Goal: Task Accomplishment & Management: Use online tool/utility

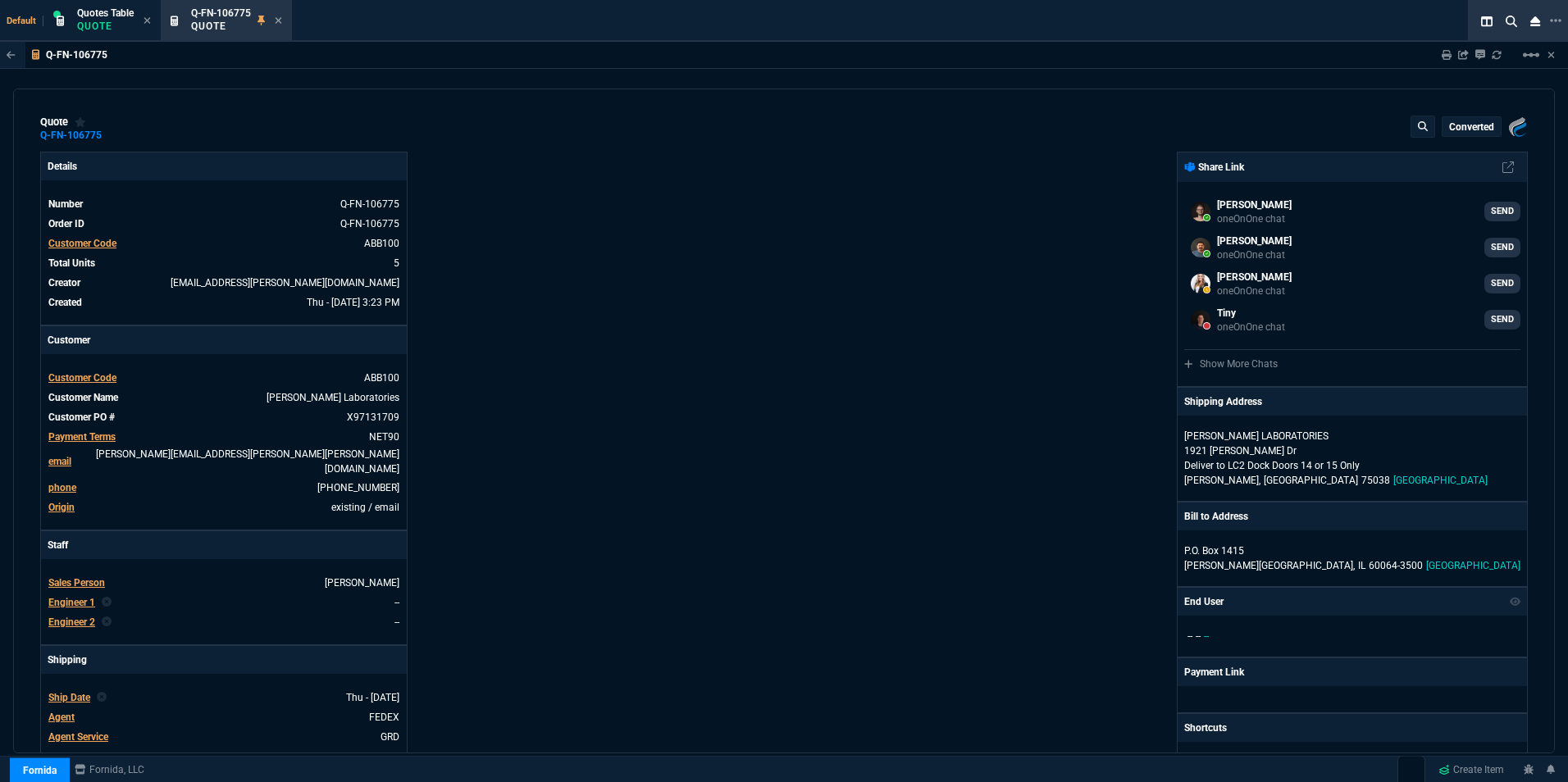
select select "16: [PERSON_NAME]"
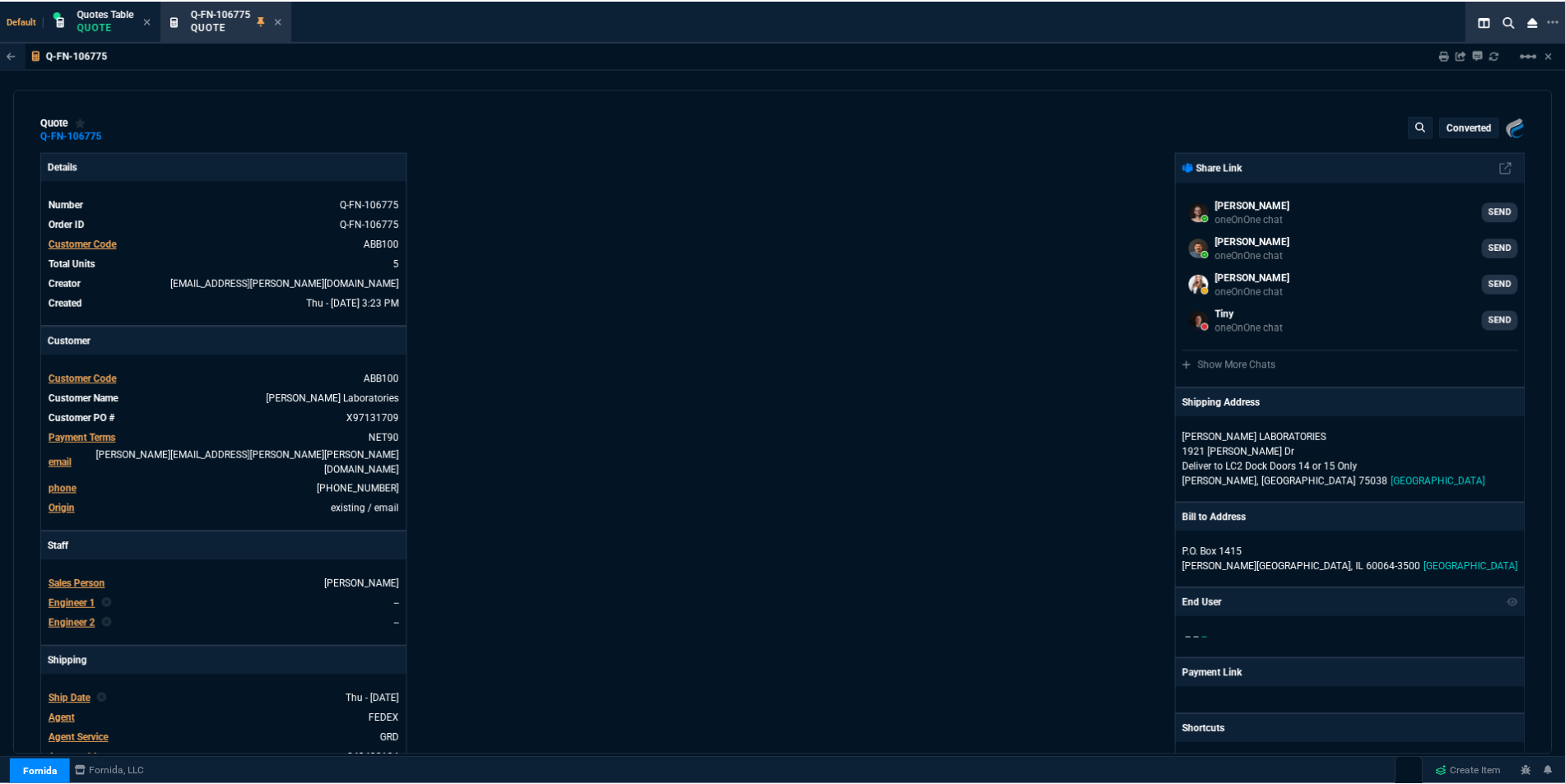
scroll to position [95, 0]
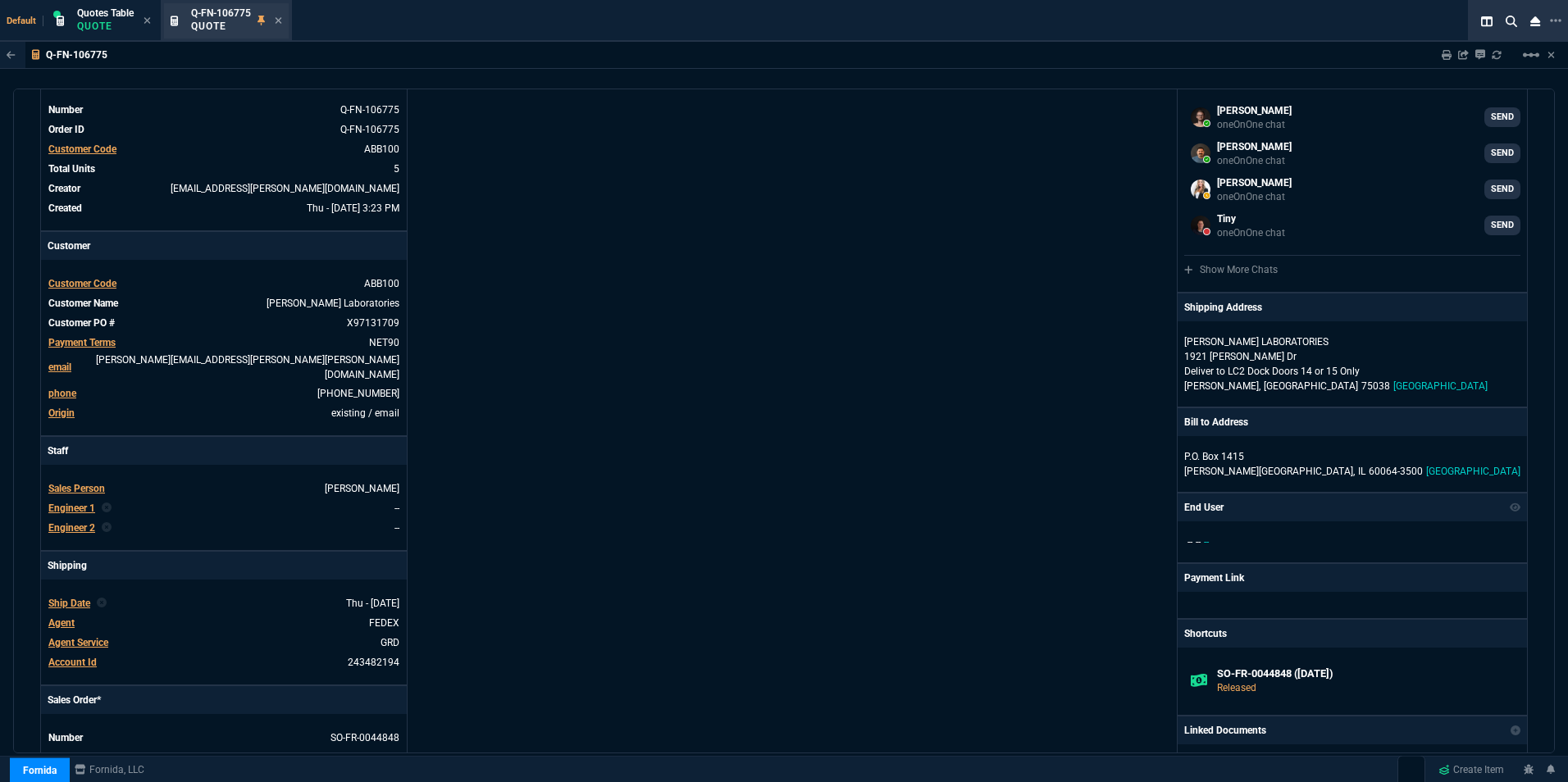
click at [285, 17] on div "Q-FN-106775 Quote" at bounding box center [227, 21] width 125 height 35
click at [282, 21] on icon at bounding box center [278, 21] width 7 height 10
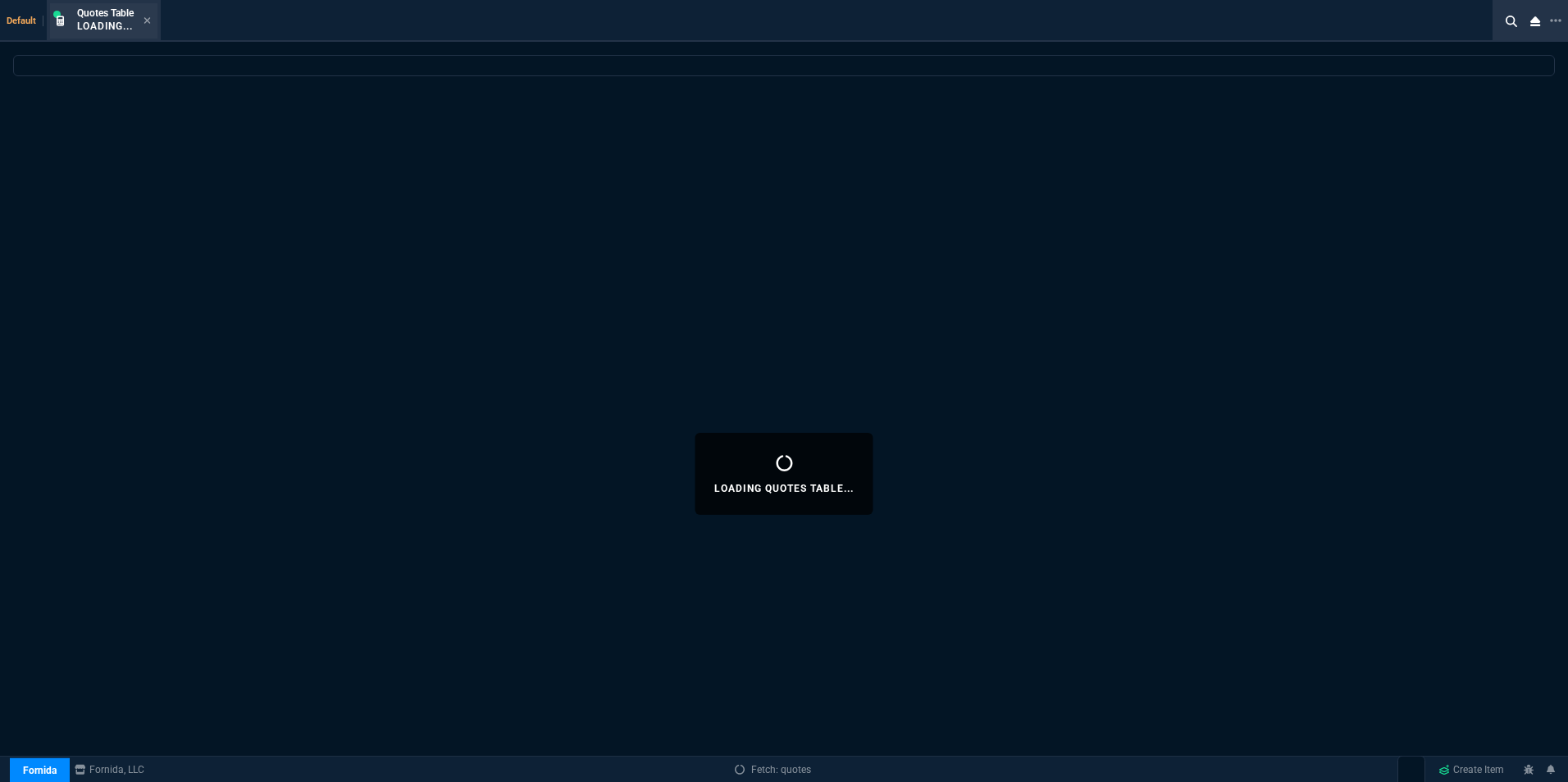
select select
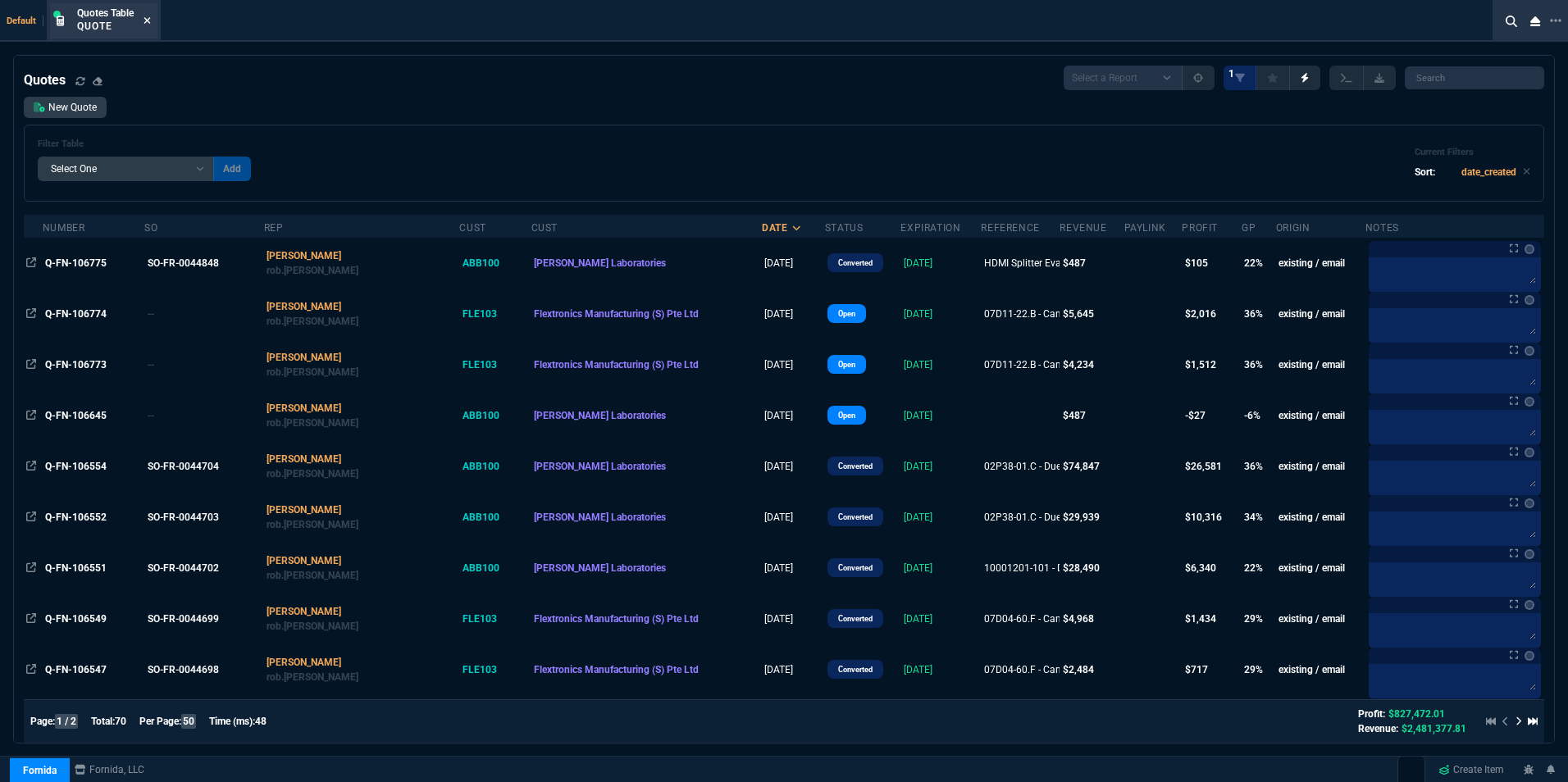
click at [148, 18] on icon at bounding box center [147, 21] width 7 height 10
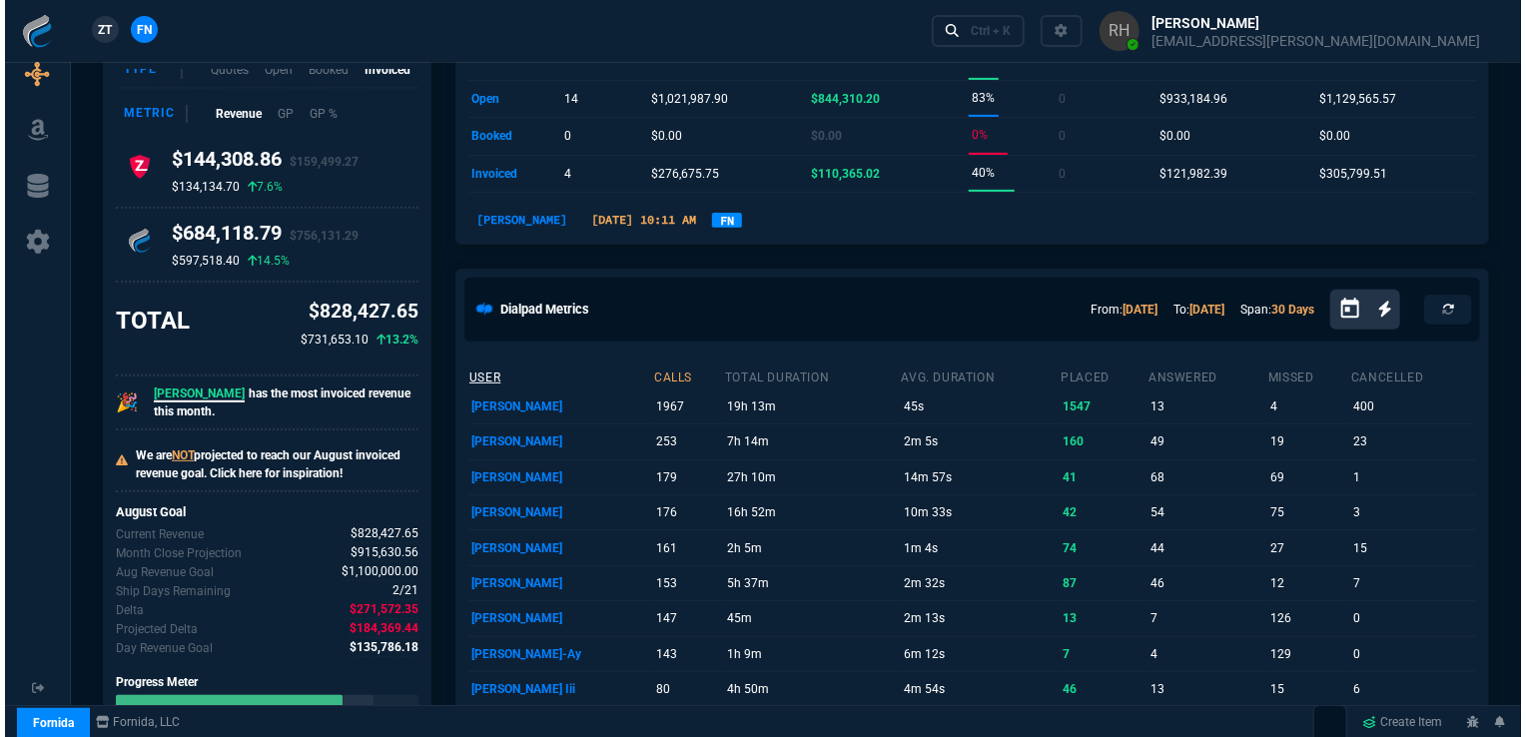
scroll to position [0, 0]
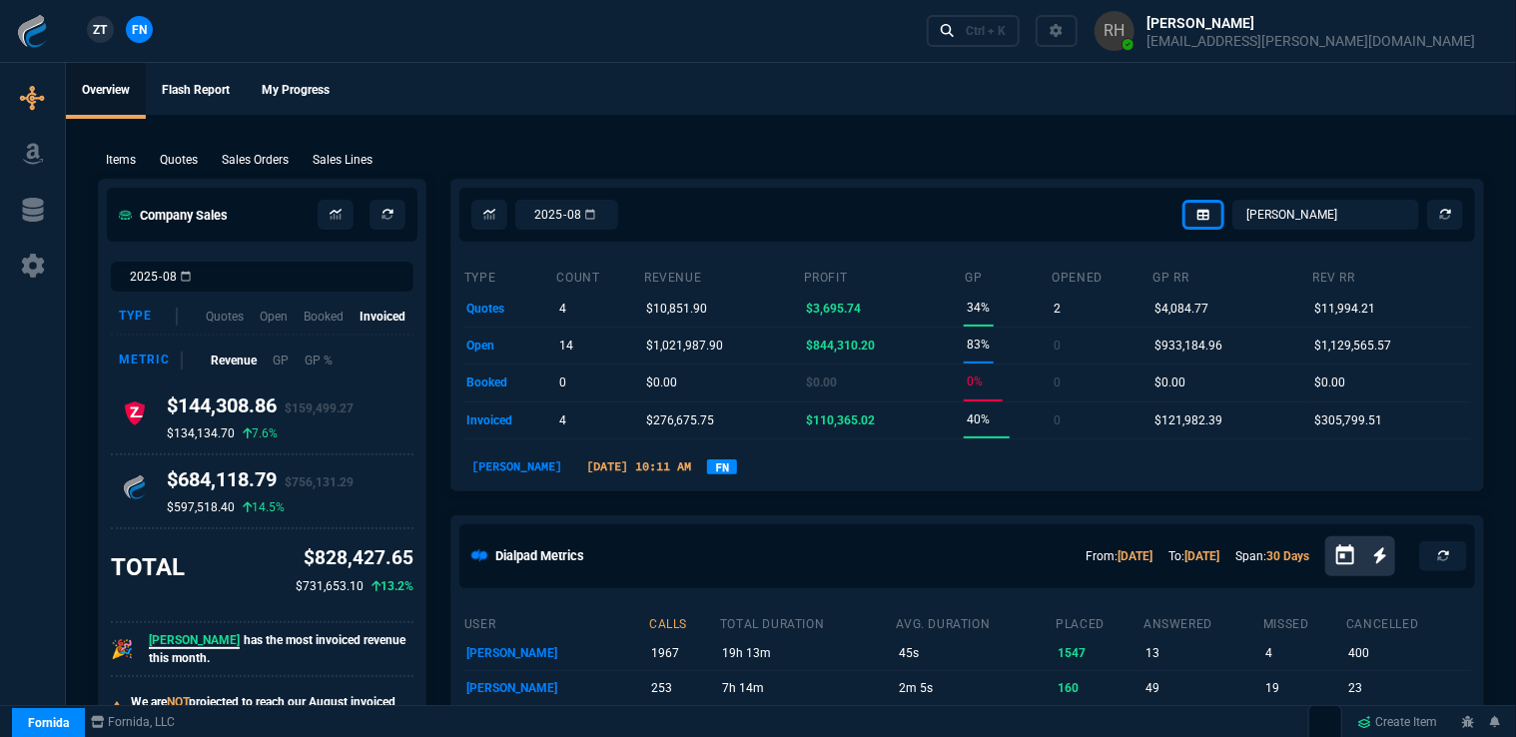
drag, startPoint x: 171, startPoint y: 164, endPoint x: 198, endPoint y: 170, distance: 27.6
click at [171, 164] on p "Quotes" at bounding box center [179, 160] width 38 height 18
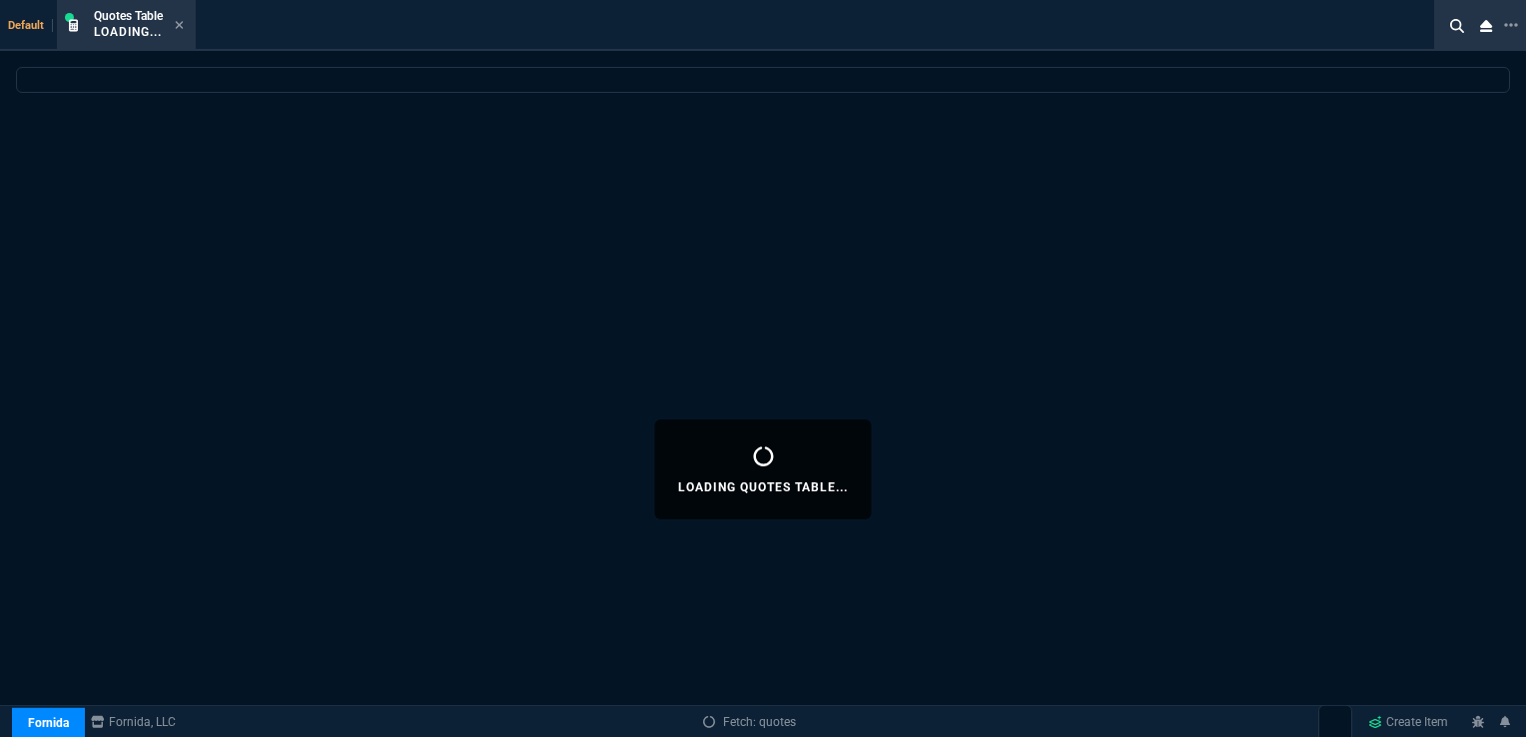
select select
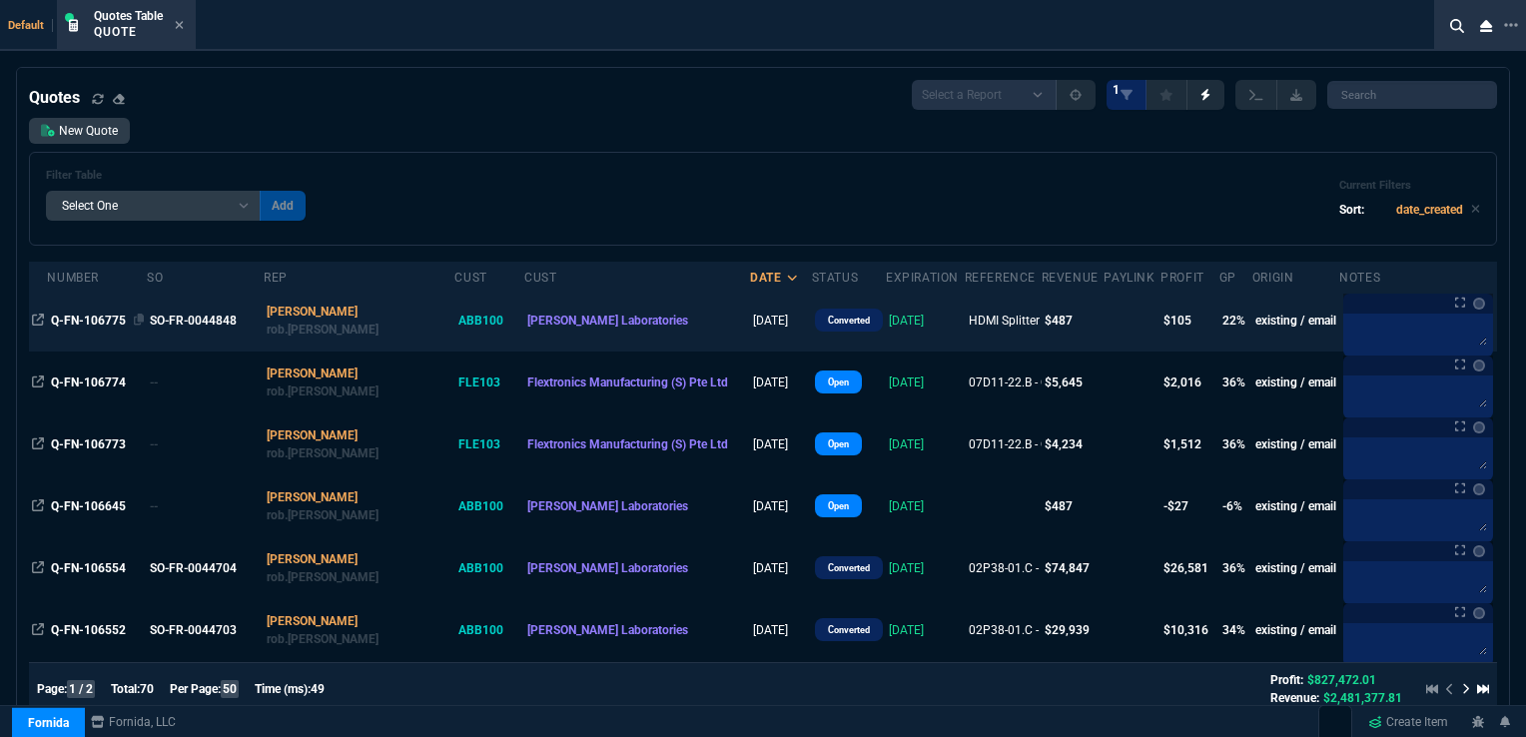
click at [99, 317] on span "Q-FN-106775" at bounding box center [88, 321] width 75 height 14
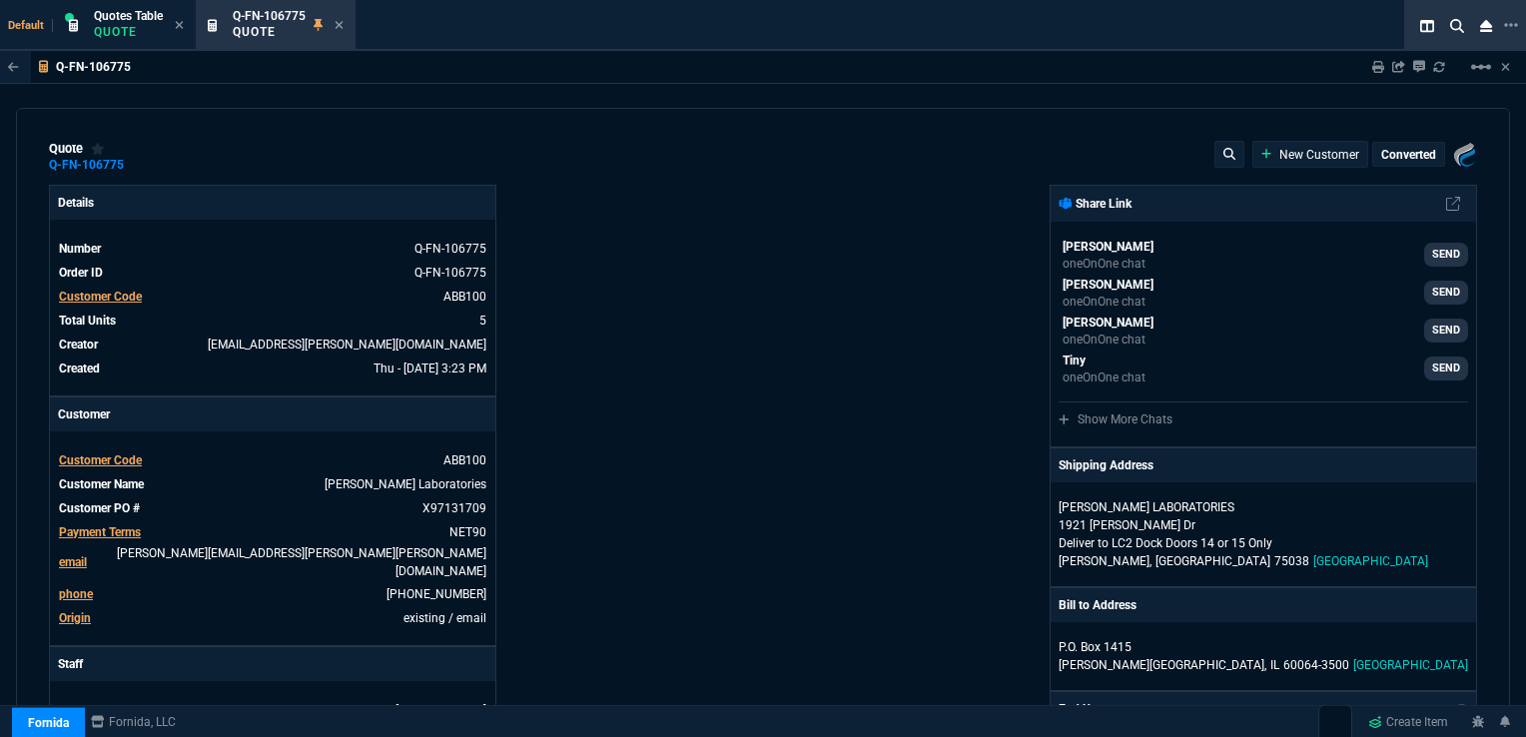
type input "17"
type input "22"
type input "21"
type input "22"
type input "24"
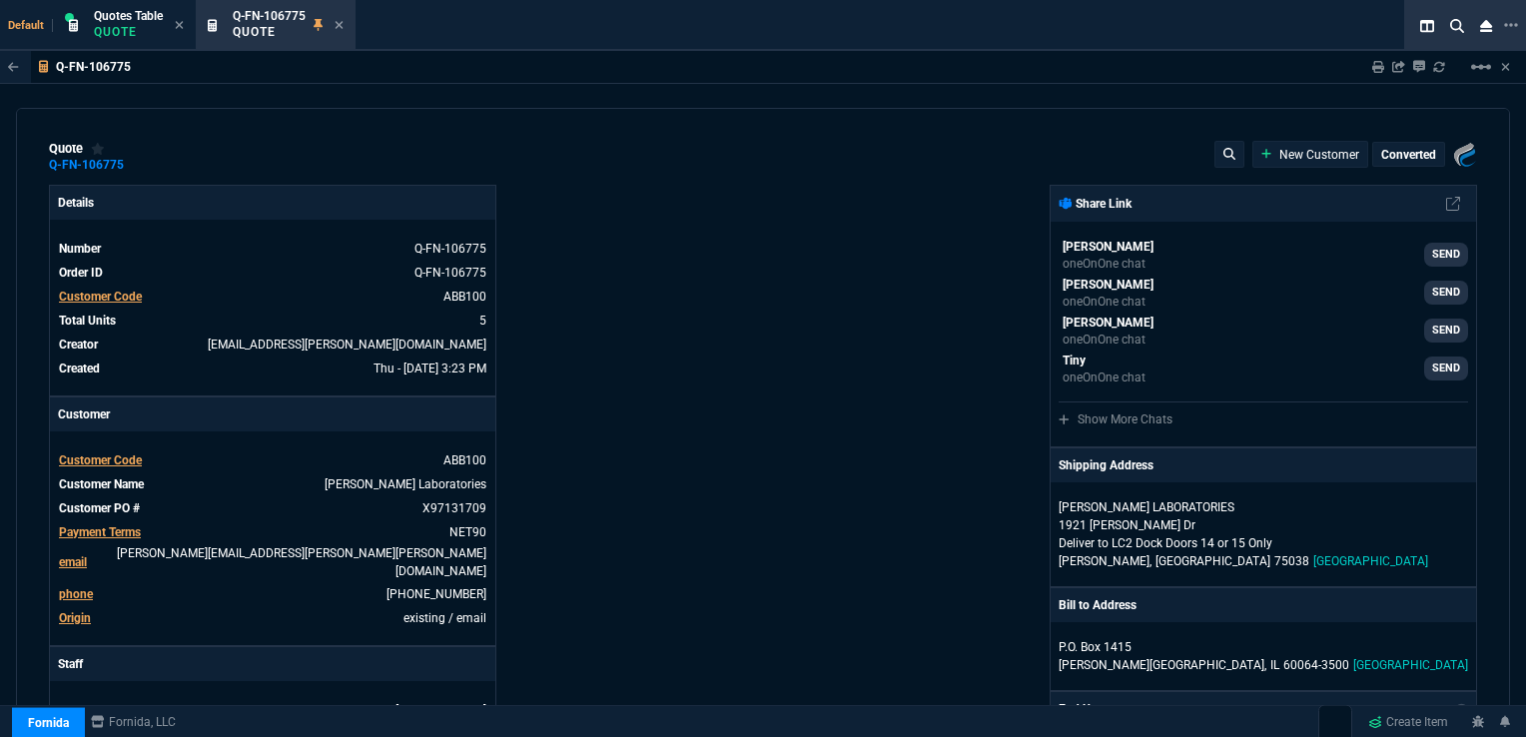
type input "19"
type input "72.98"
type input "19"
type input "20"
type input "63"
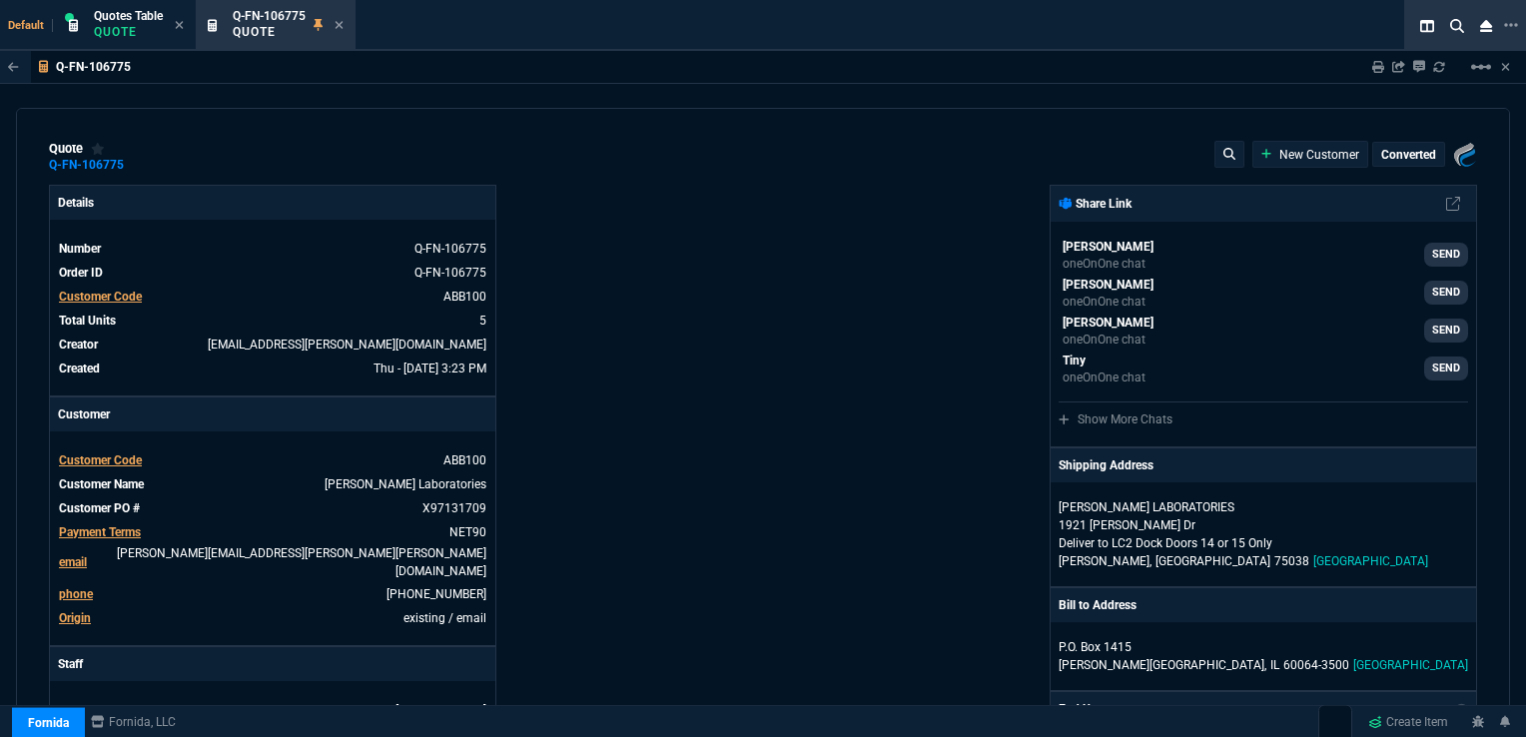
type input "43"
type input "-8"
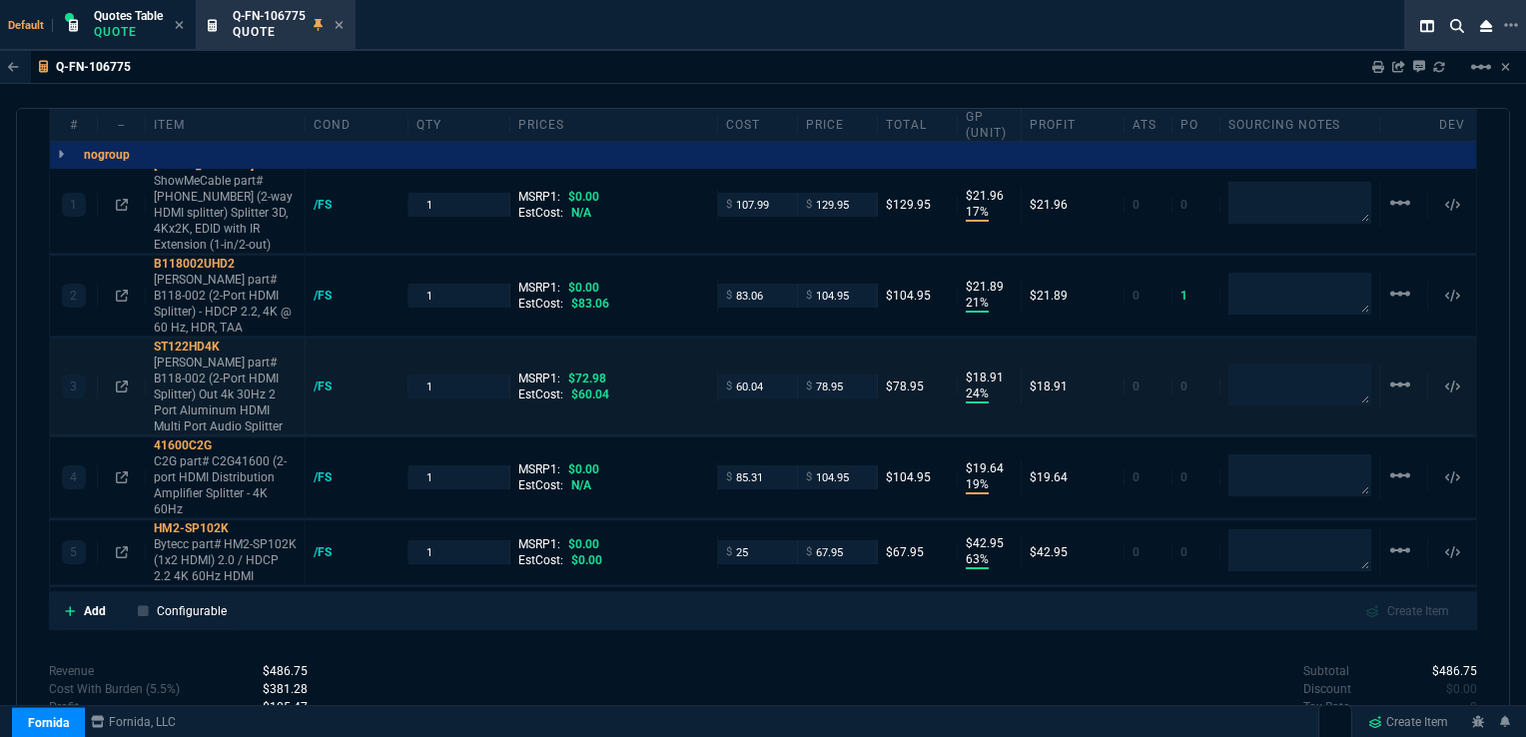
scroll to position [1337, 0]
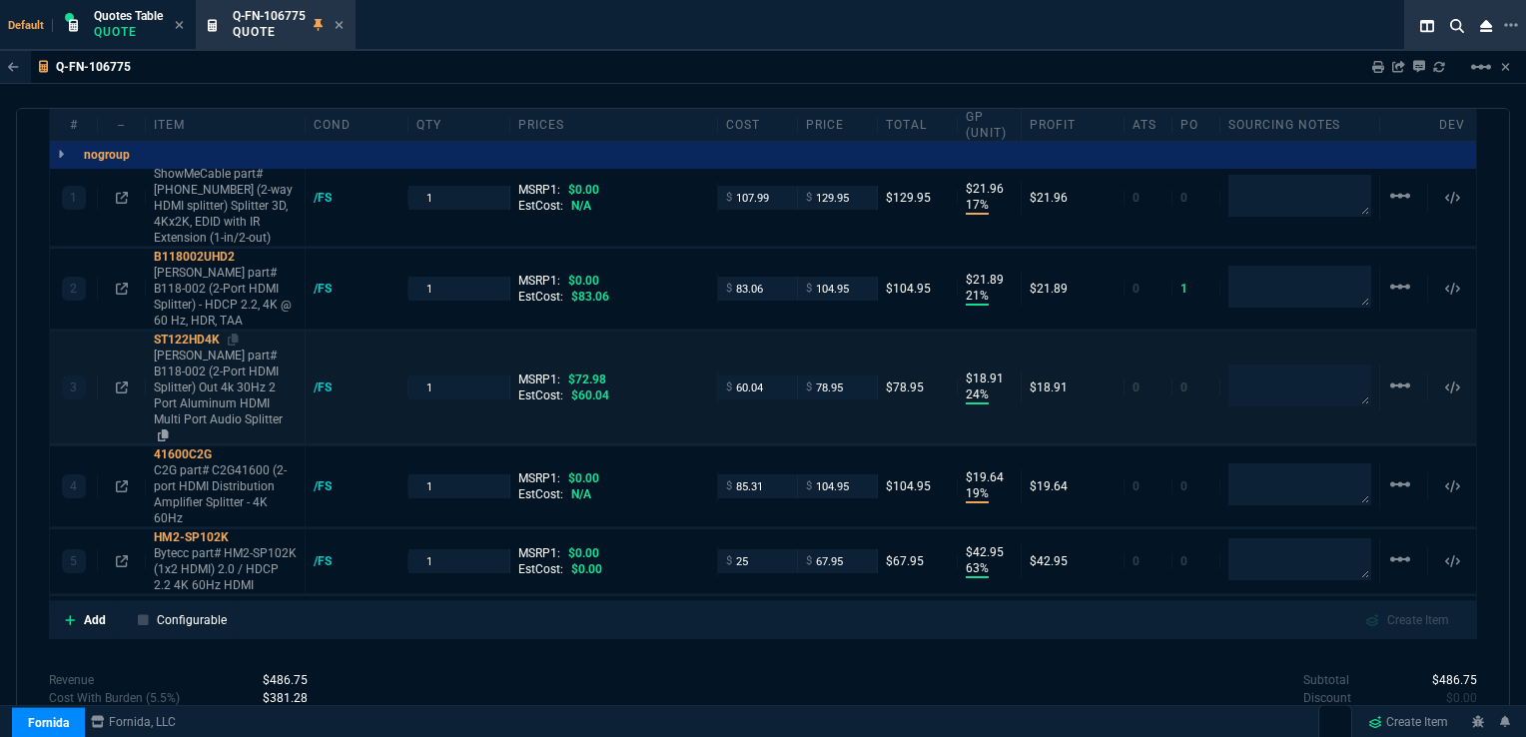
click at [222, 358] on p "[PERSON_NAME] part# B118-002 (2-Port HDMI Splitter) Out 4k 30Hz 2 Port Aluminum…" at bounding box center [225, 396] width 143 height 96
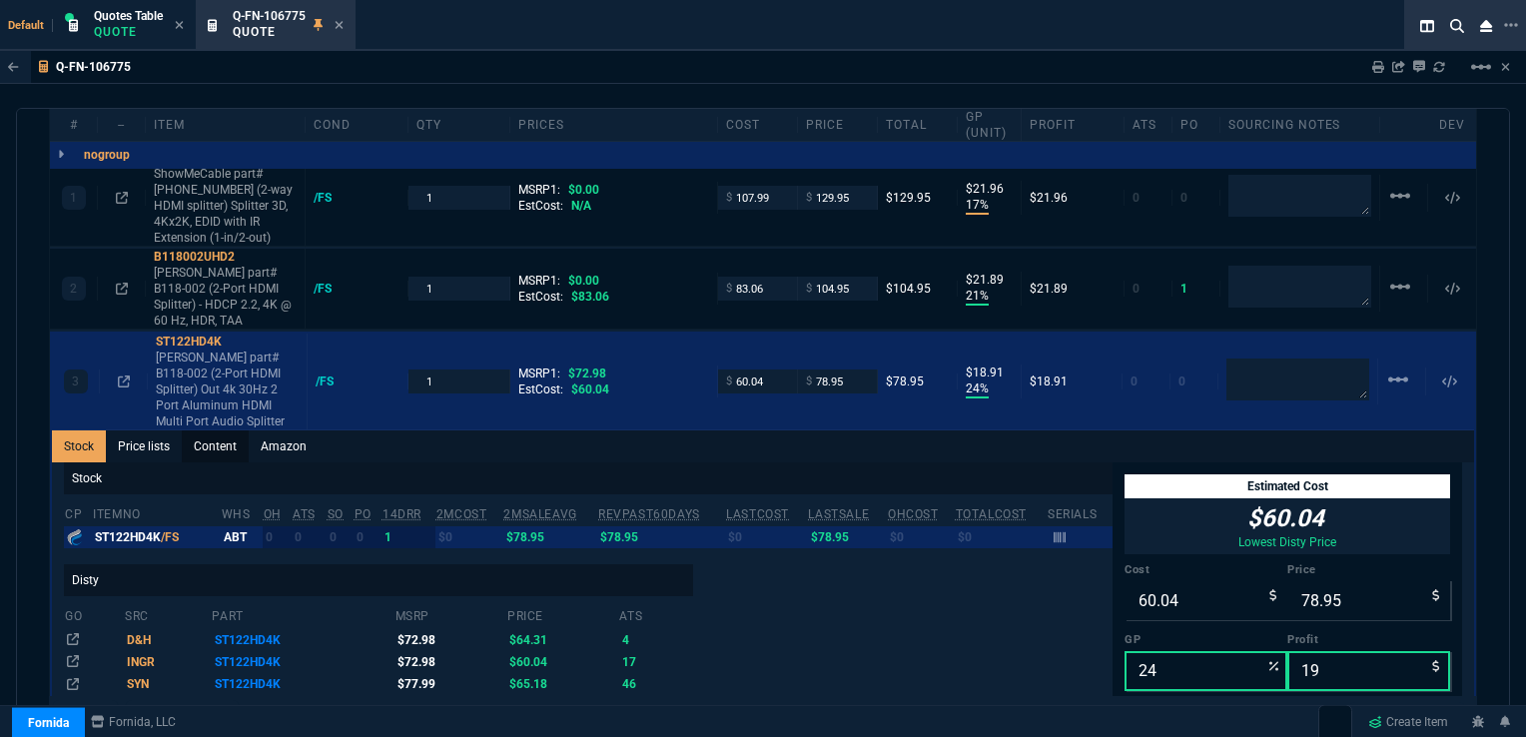
click at [215, 431] on link "Content" at bounding box center [215, 447] width 67 height 32
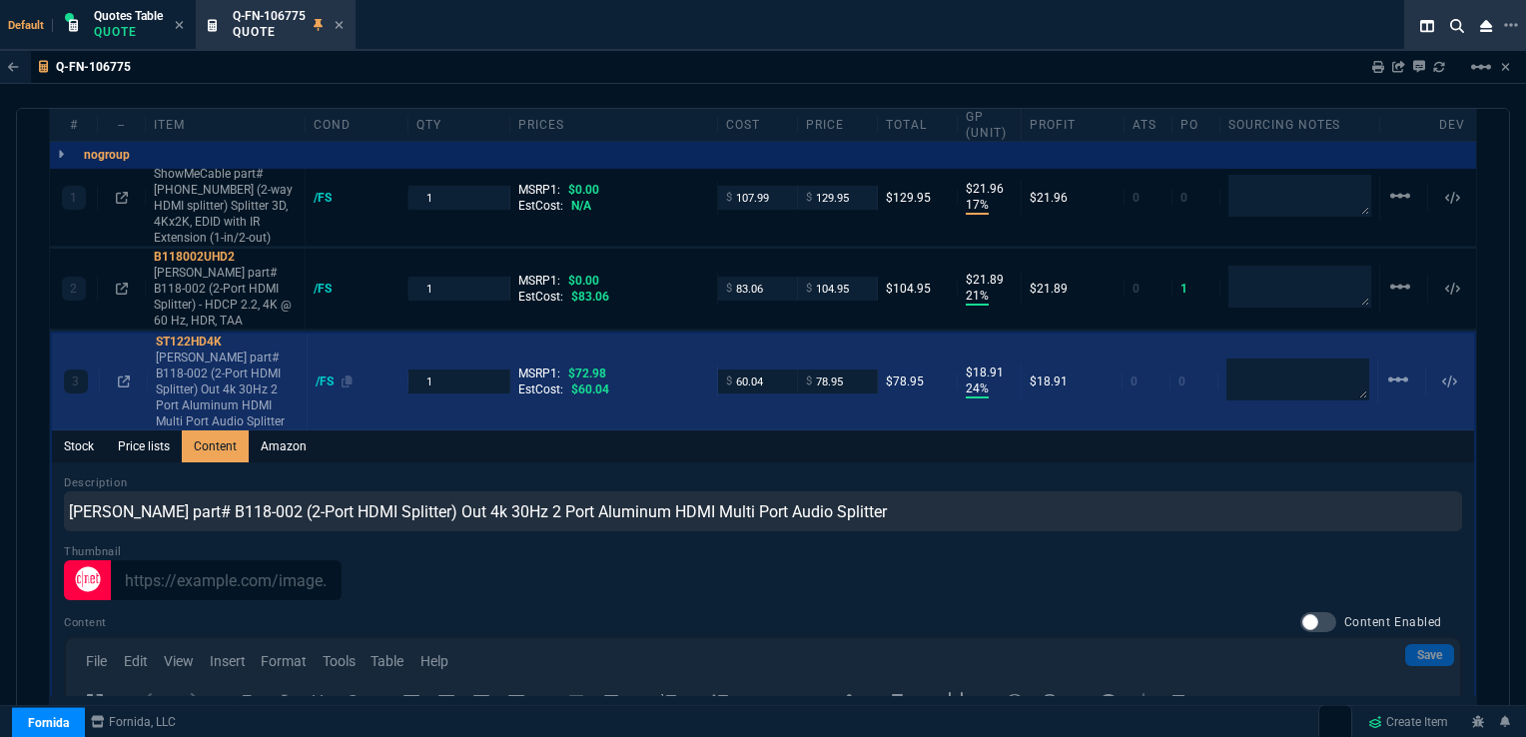
scroll to position [0, 0]
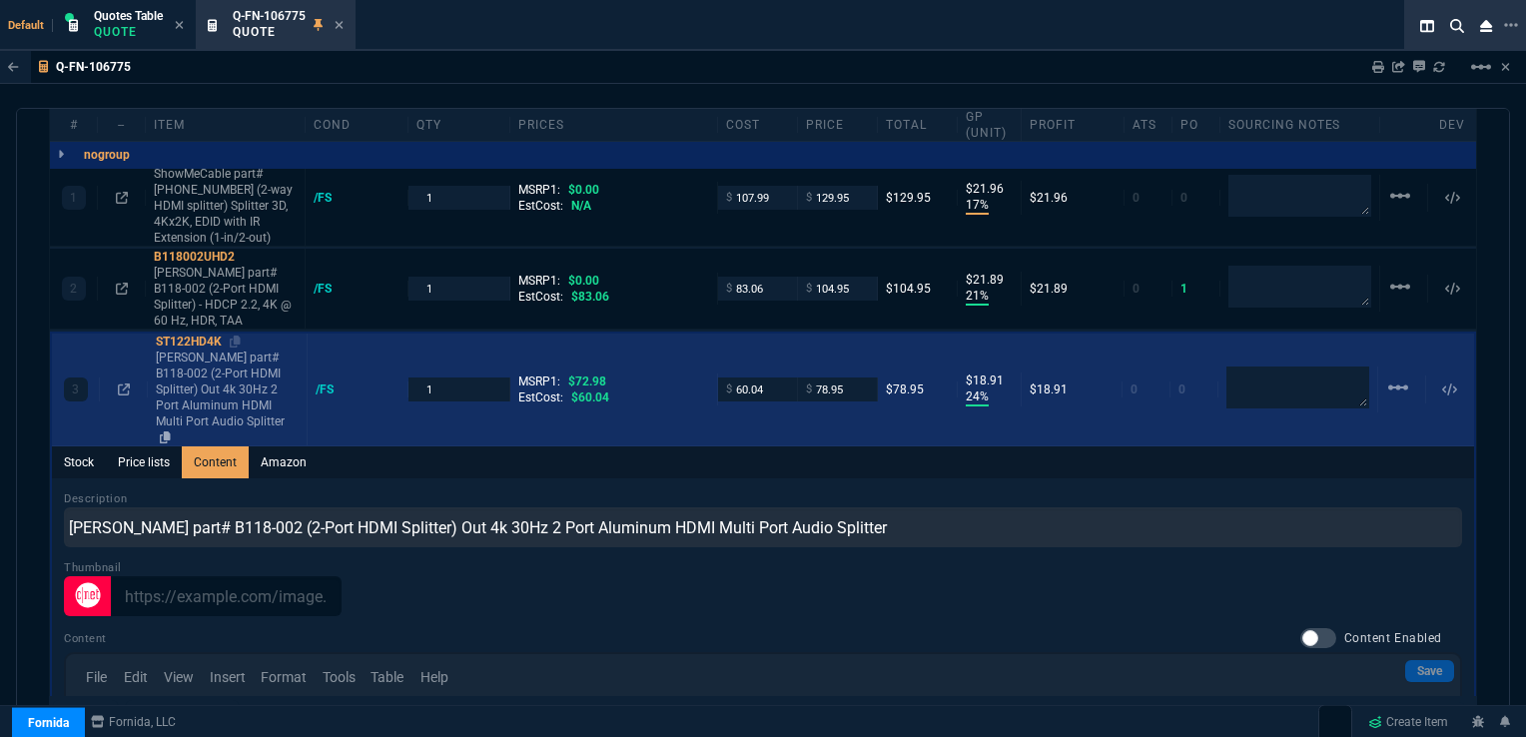
click at [183, 350] on p "[PERSON_NAME] part# B118-002 (2-Port HDMI Splitter) Out 4k 30Hz 2 Port Aluminum…" at bounding box center [227, 398] width 143 height 96
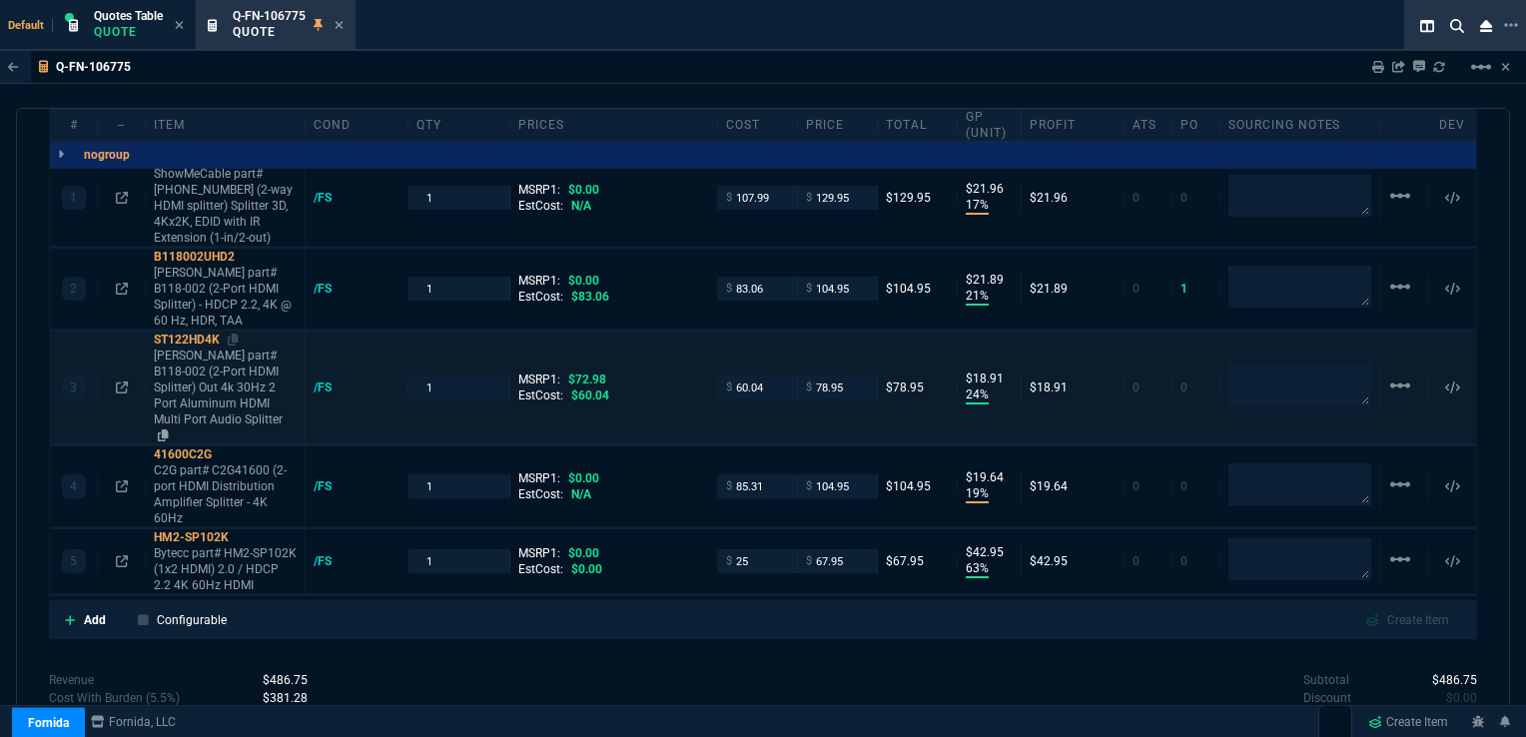
type input "24"
type input "19"
type input "-8"
click at [243, 359] on p "[PERSON_NAME] part# B118-002 (2-Port HDMI Splitter) Out 4k 30Hz 2 Port Aluminum…" at bounding box center [225, 396] width 143 height 96
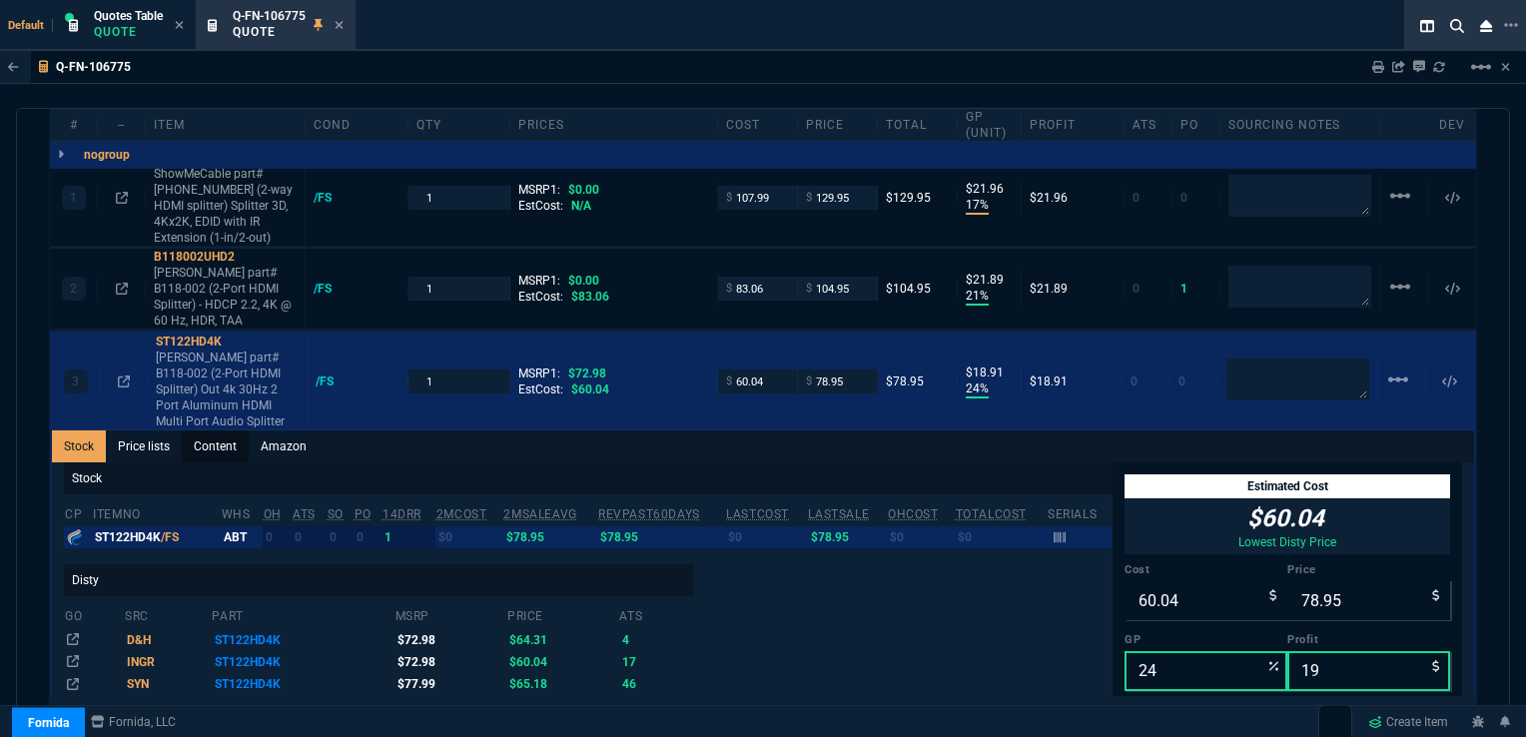
click at [214, 431] on link "Content" at bounding box center [215, 447] width 67 height 32
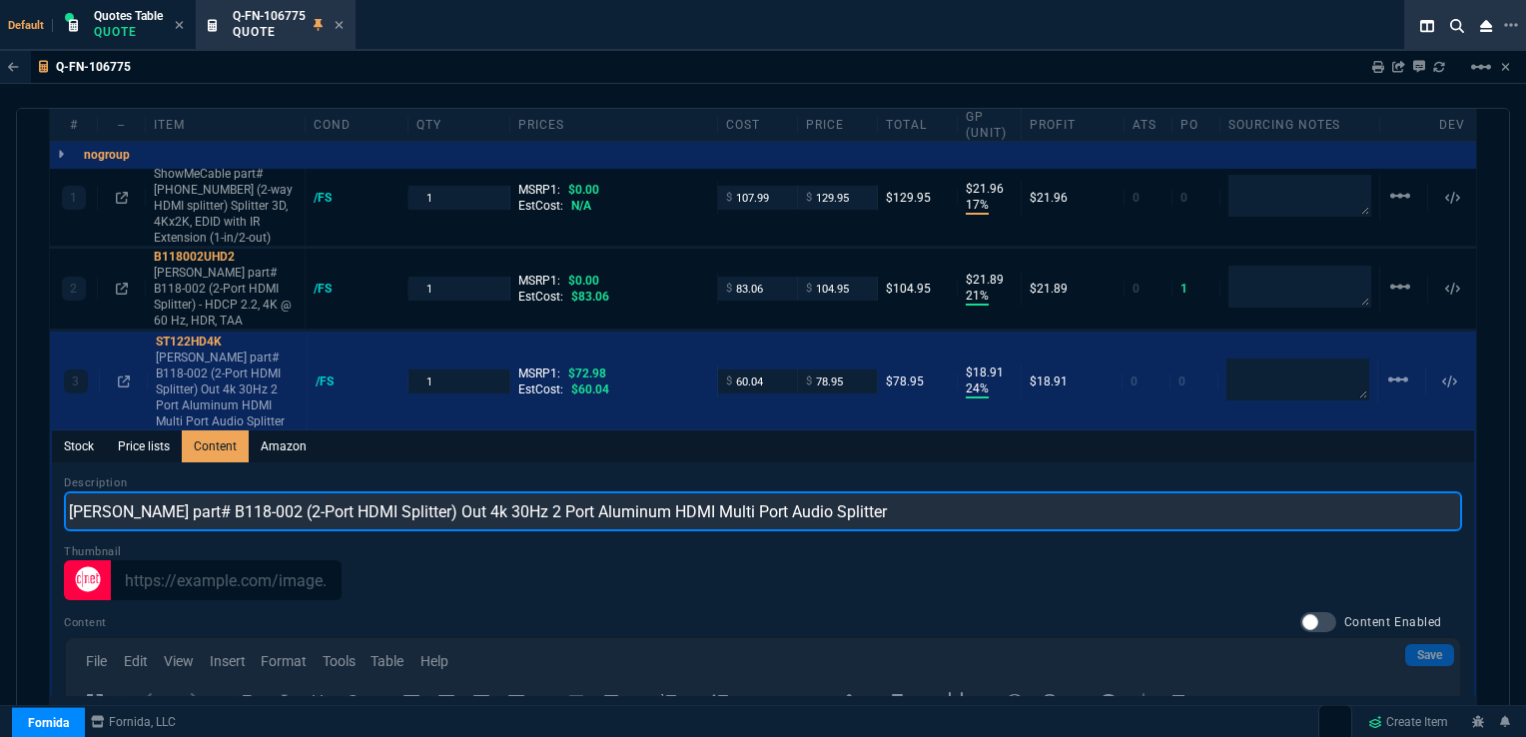
drag, startPoint x: 378, startPoint y: 489, endPoint x: 59, endPoint y: 497, distance: 318.7
paste input "Startech part# ST122HD4K (1x2"
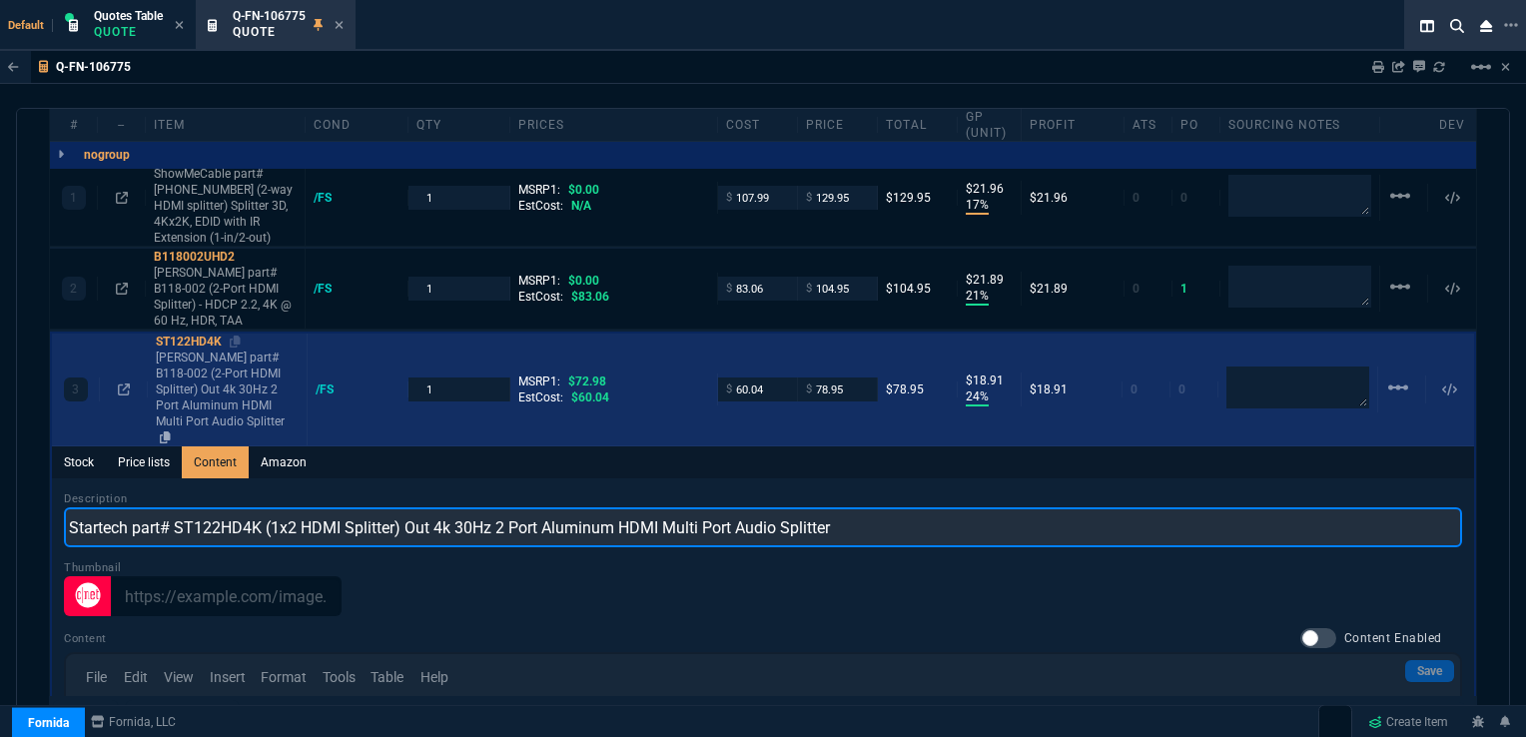
type input "Startech part# ST122HD4K (1x2 HDMI Splitter) Out 4k 30Hz 2 Port Aluminum HDMI M…"
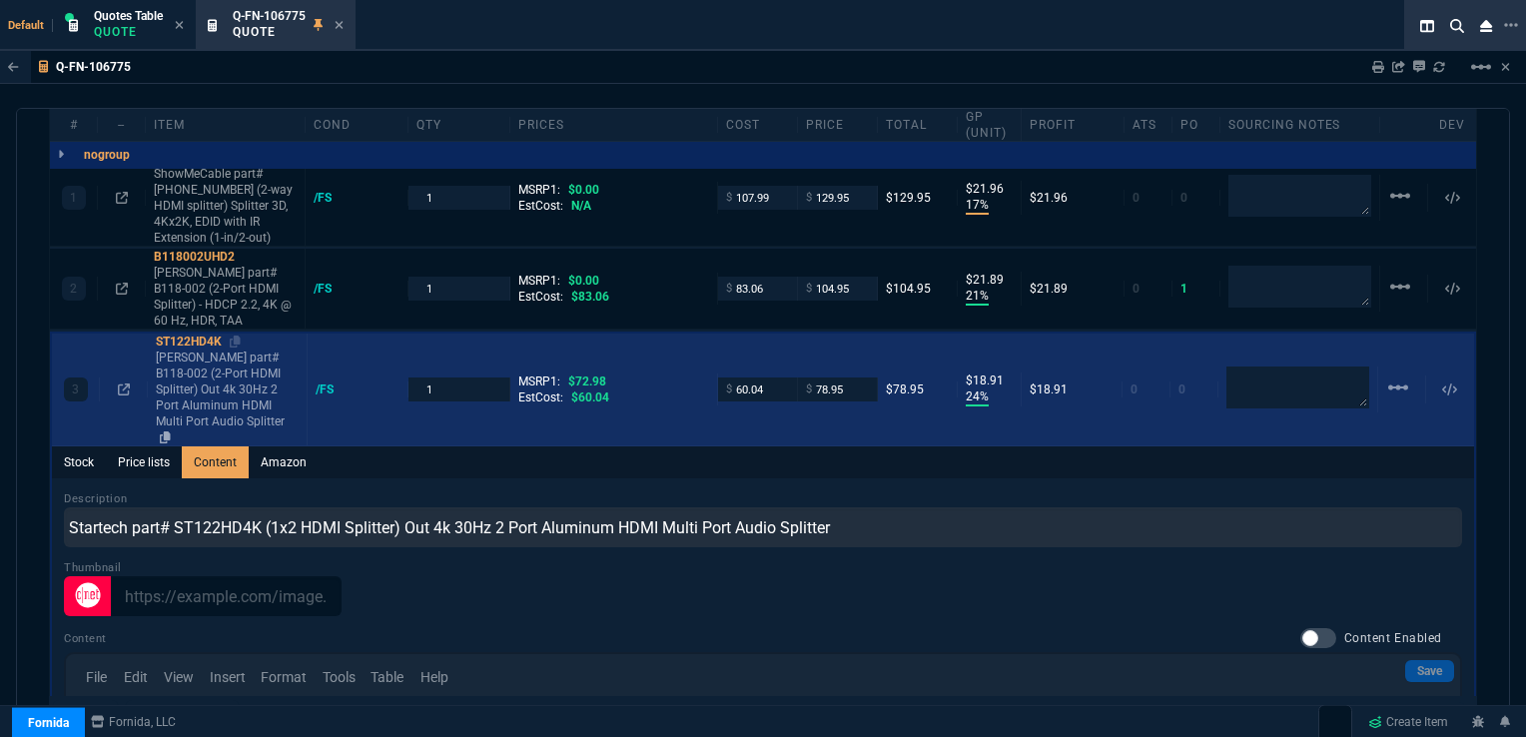
click at [200, 366] on p "[PERSON_NAME] part# B118-002 (2-Port HDMI Splitter) Out 4k 30Hz 2 Port Aluminum…" at bounding box center [227, 398] width 143 height 96
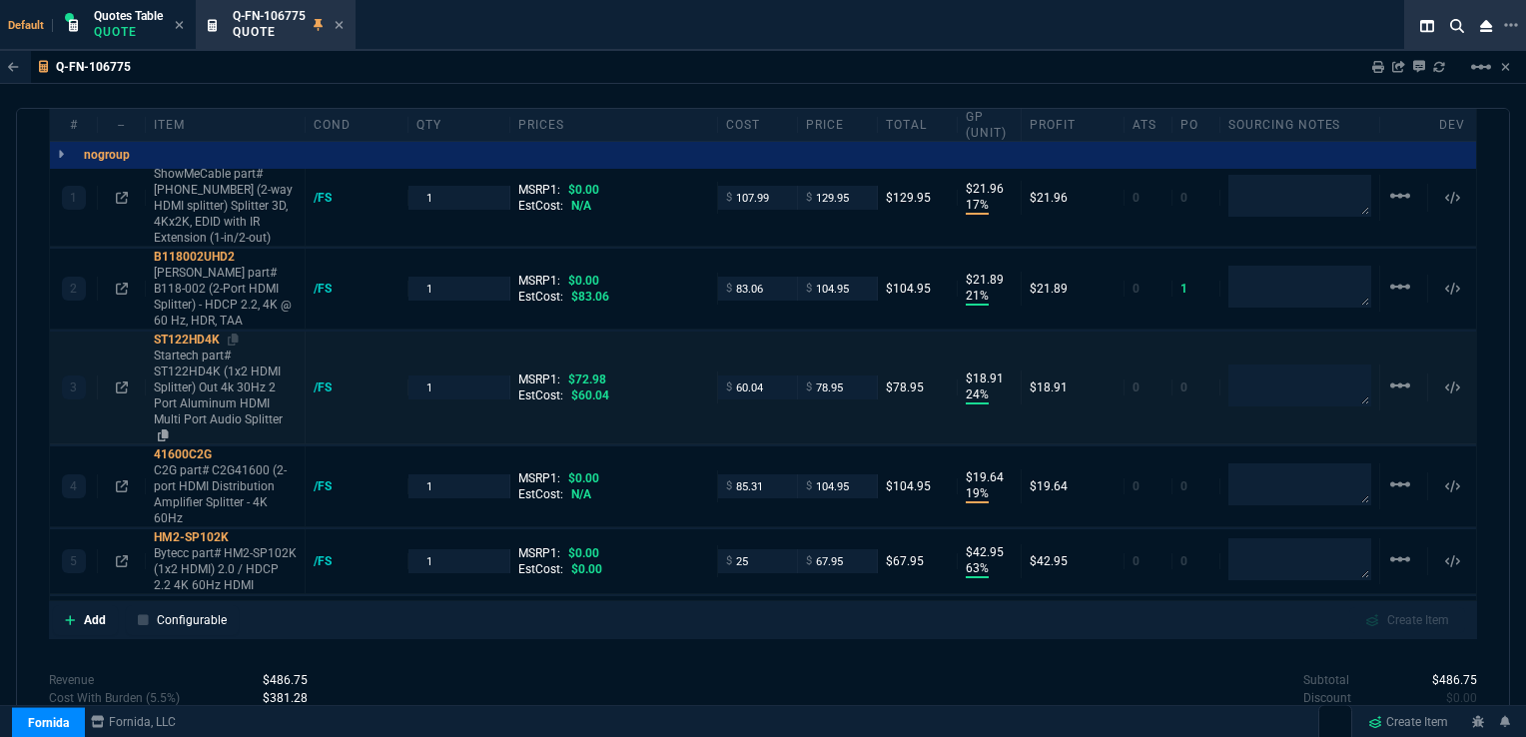
type input "24"
type input "19"
type input "-8"
click at [203, 356] on p "Startech part# ST122HD4K (1x2 HDMI Splitter) Out 4k 30Hz 2 Port Aluminum HDMI M…" at bounding box center [225, 396] width 143 height 96
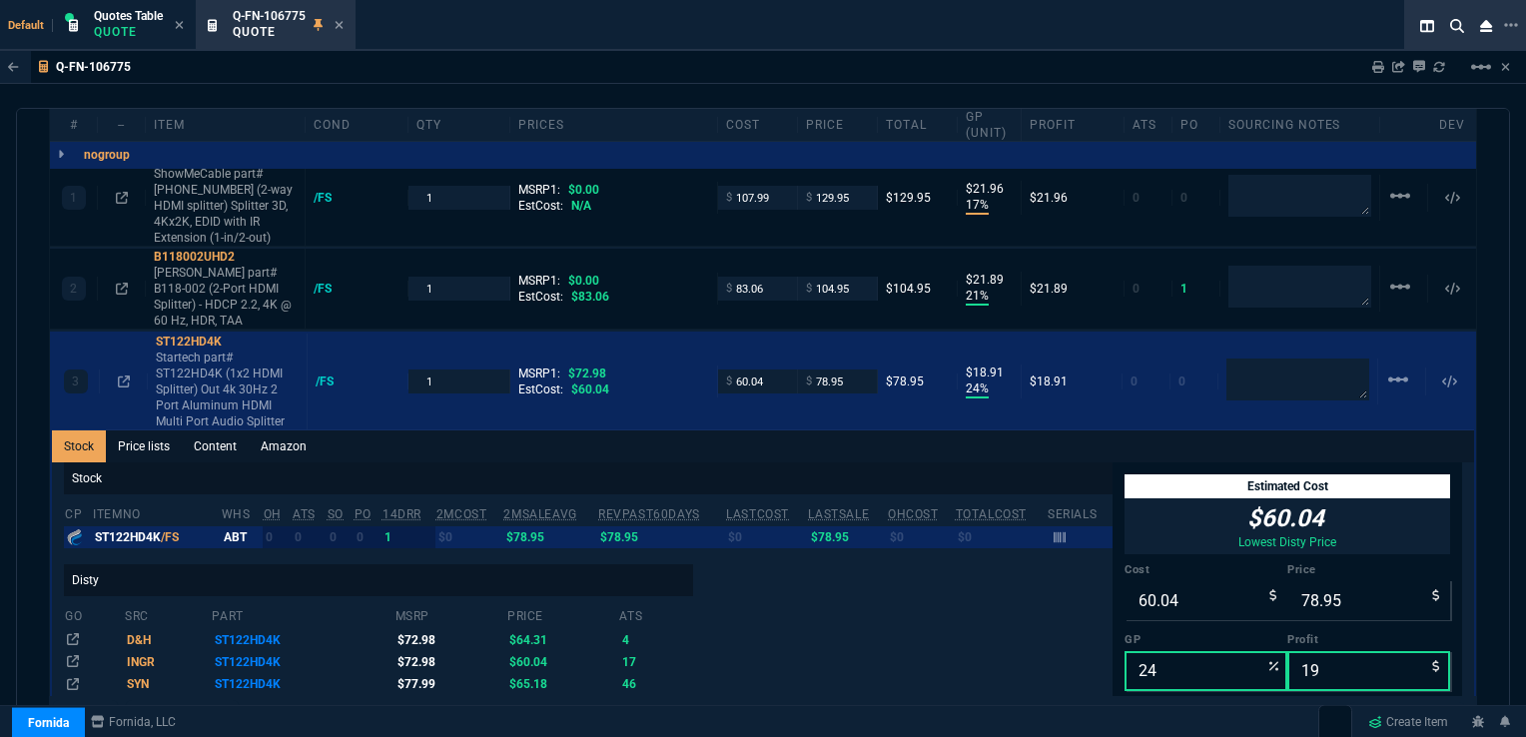
click at [86, 431] on link "Stock" at bounding box center [79, 447] width 54 height 32
click at [208, 273] on p "[PERSON_NAME] part# B118-002 (2-Port HDMI Splitter) - HDCP 2.2, 4K @ 60 Hz, HDR…" at bounding box center [225, 297] width 143 height 64
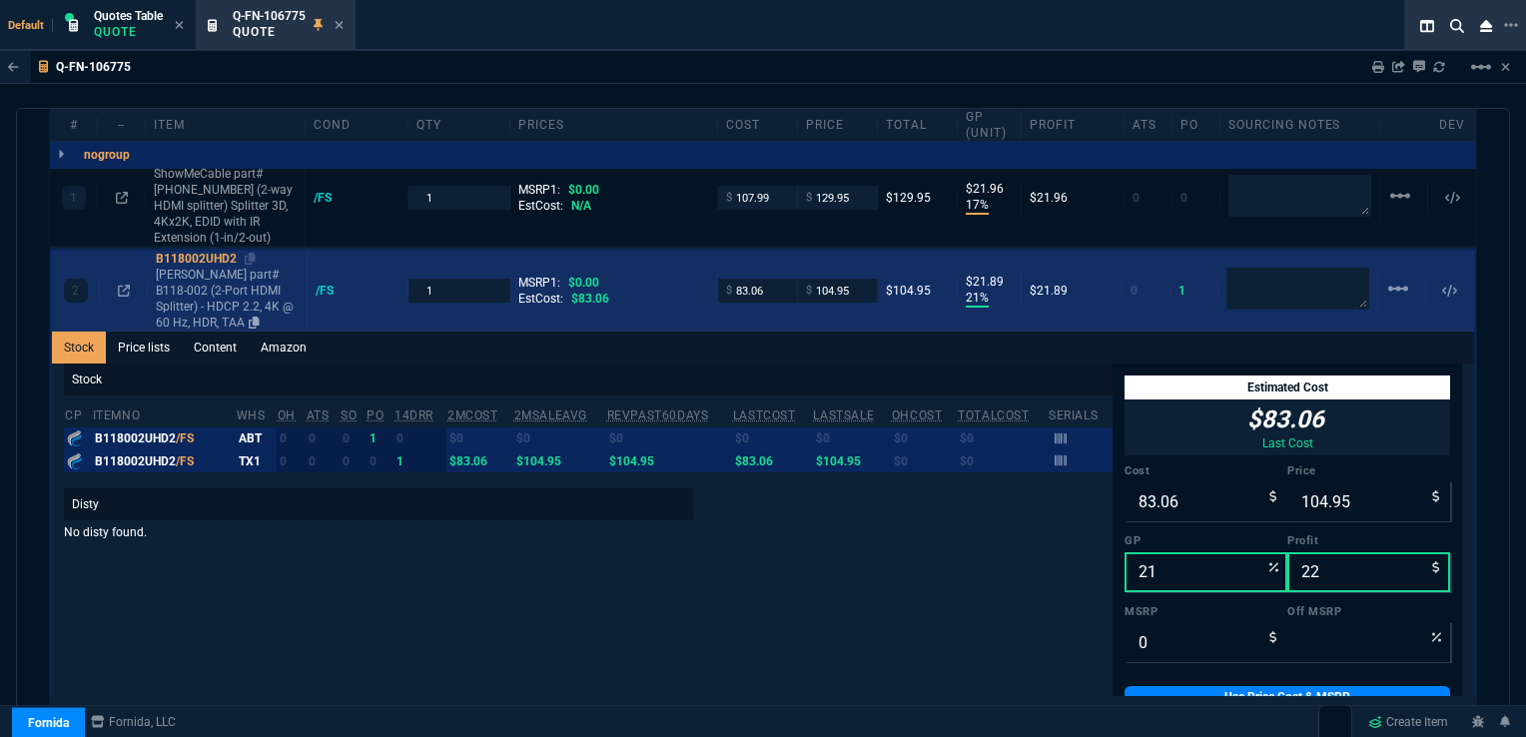
click at [208, 273] on p "[PERSON_NAME] part# B118-002 (2-Port HDMI Splitter) - HDCP 2.2, 4K @ 60 Hz, HDR…" at bounding box center [227, 299] width 143 height 64
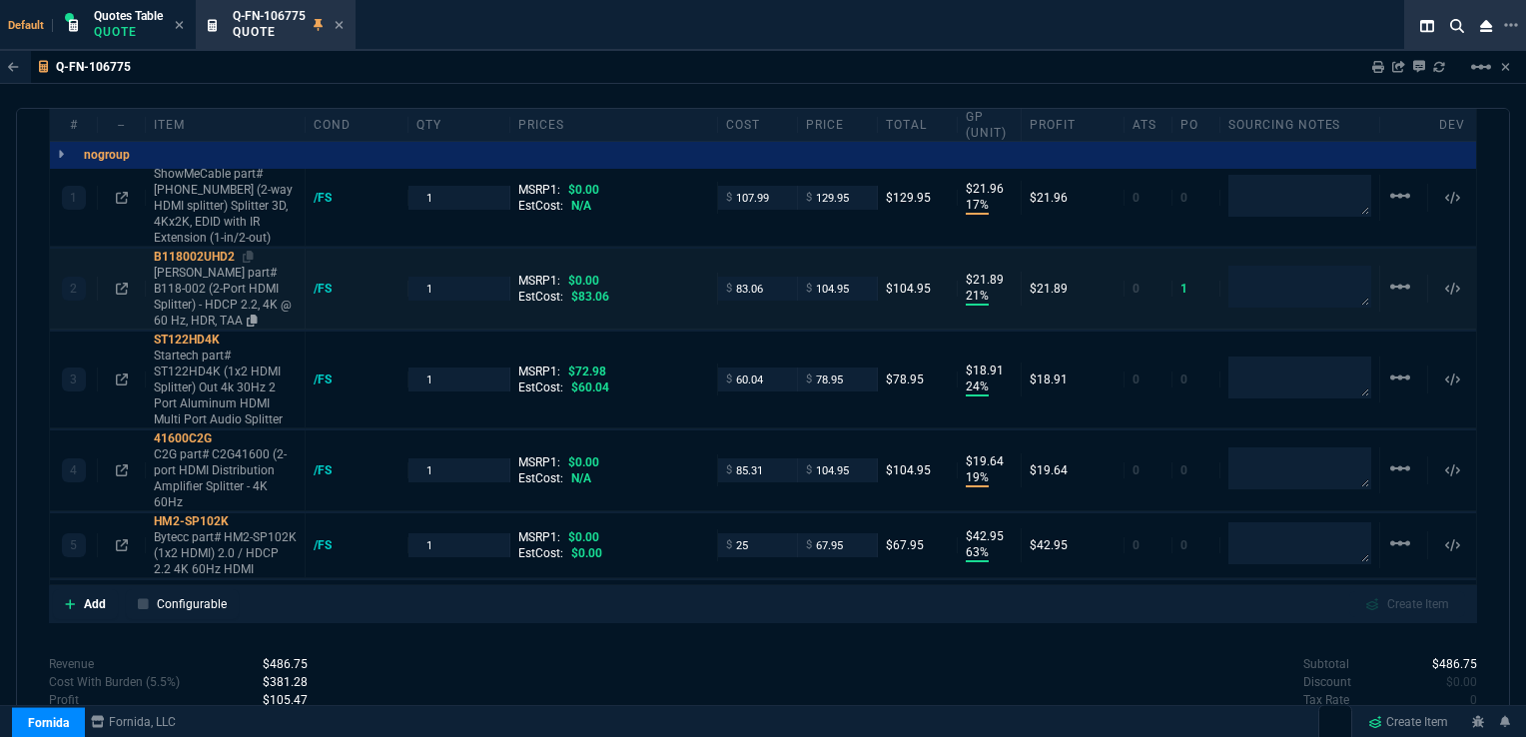
scroll to position [1138, 0]
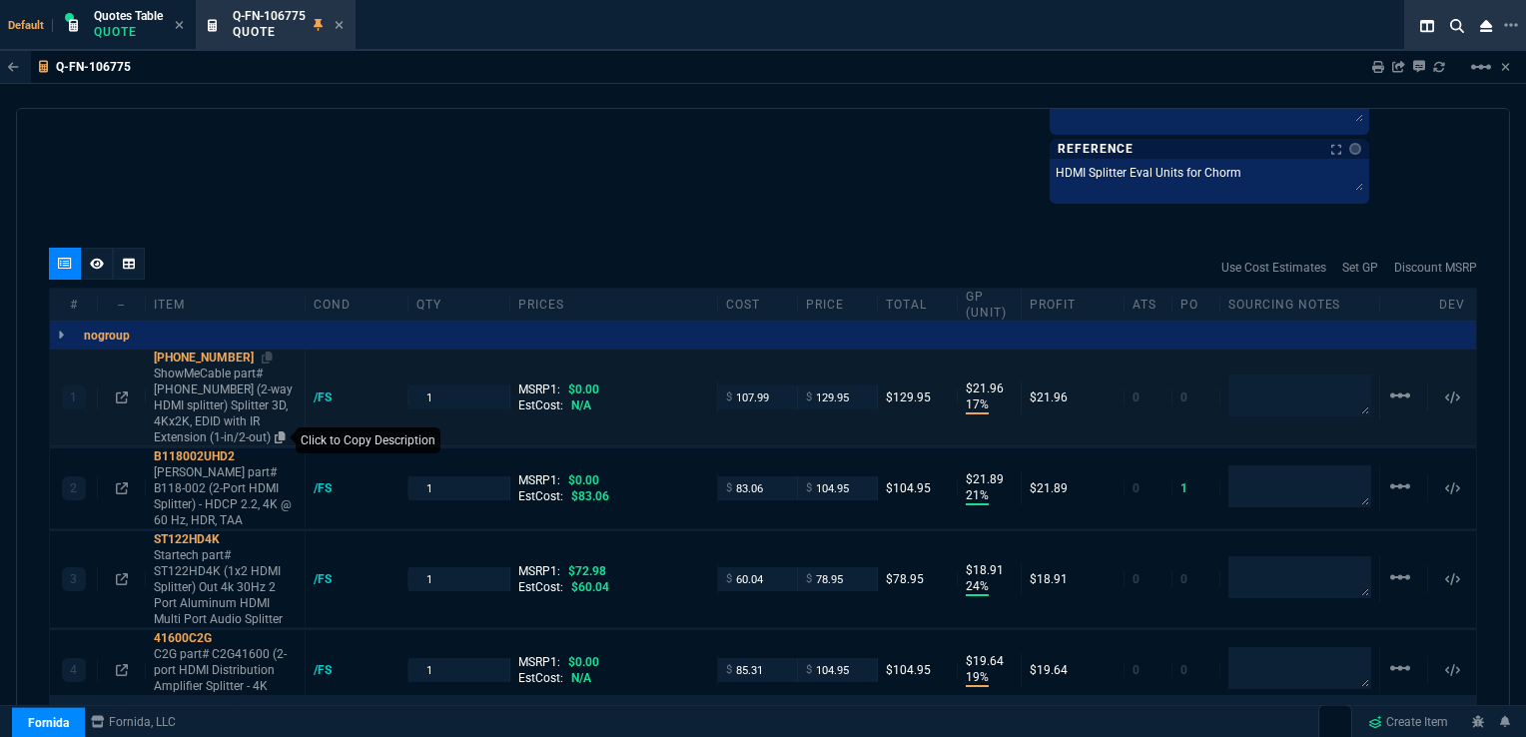
click at [275, 433] on icon at bounding box center [280, 438] width 11 height 12
drag, startPoint x: 161, startPoint y: 512, endPoint x: 193, endPoint y: 508, distance: 32.2
click at [247, 514] on icon at bounding box center [252, 520] width 11 height 12
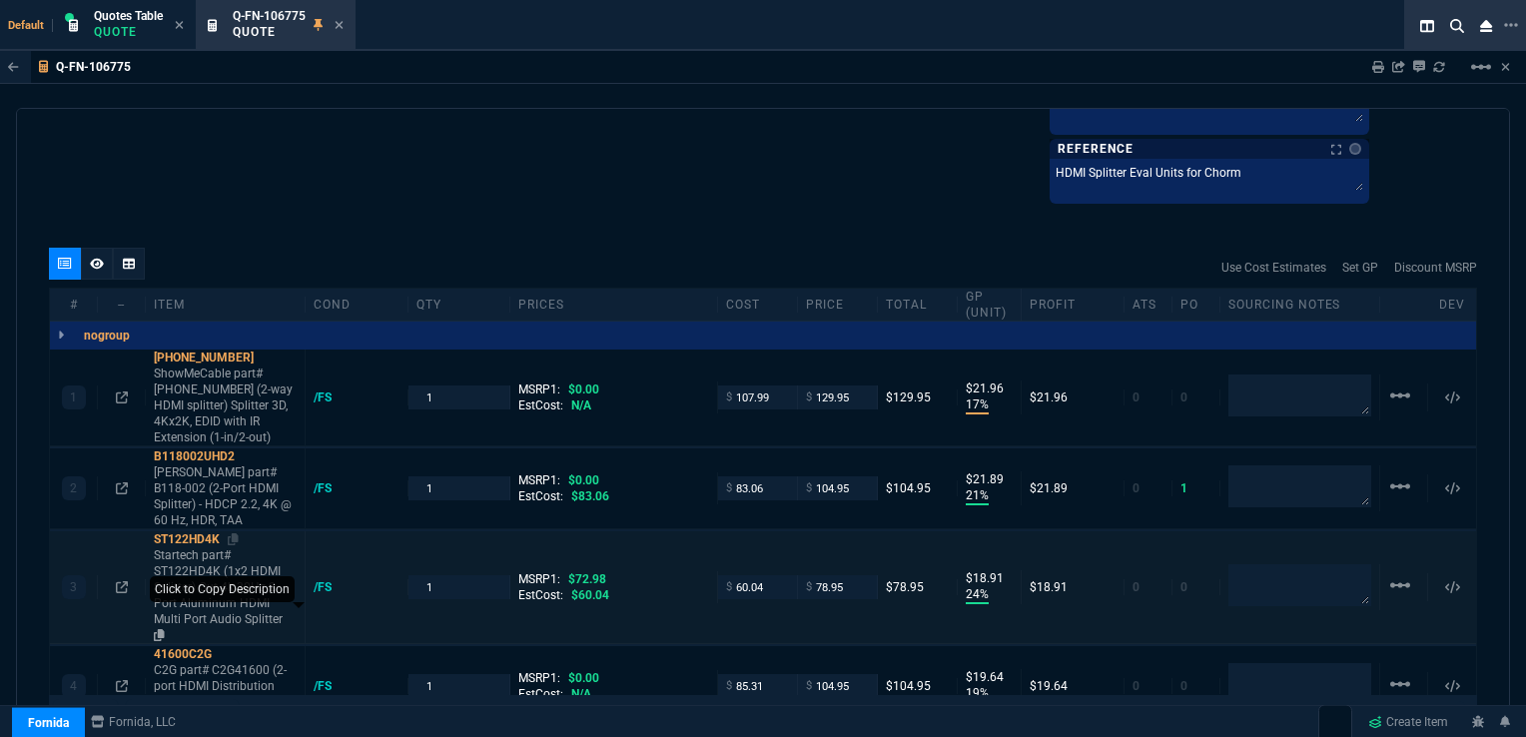
click at [165, 629] on icon at bounding box center [159, 635] width 11 height 12
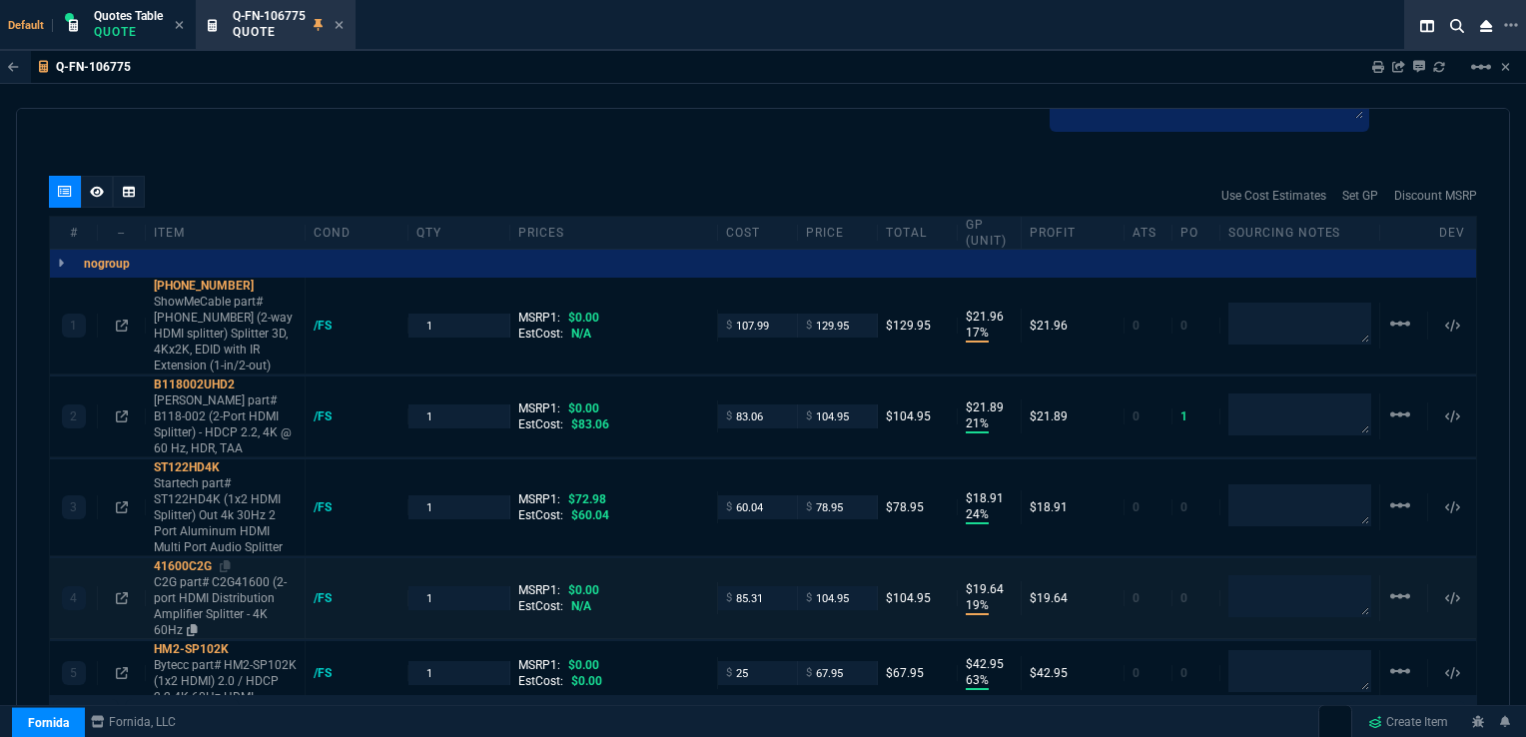
scroll to position [1238, 0]
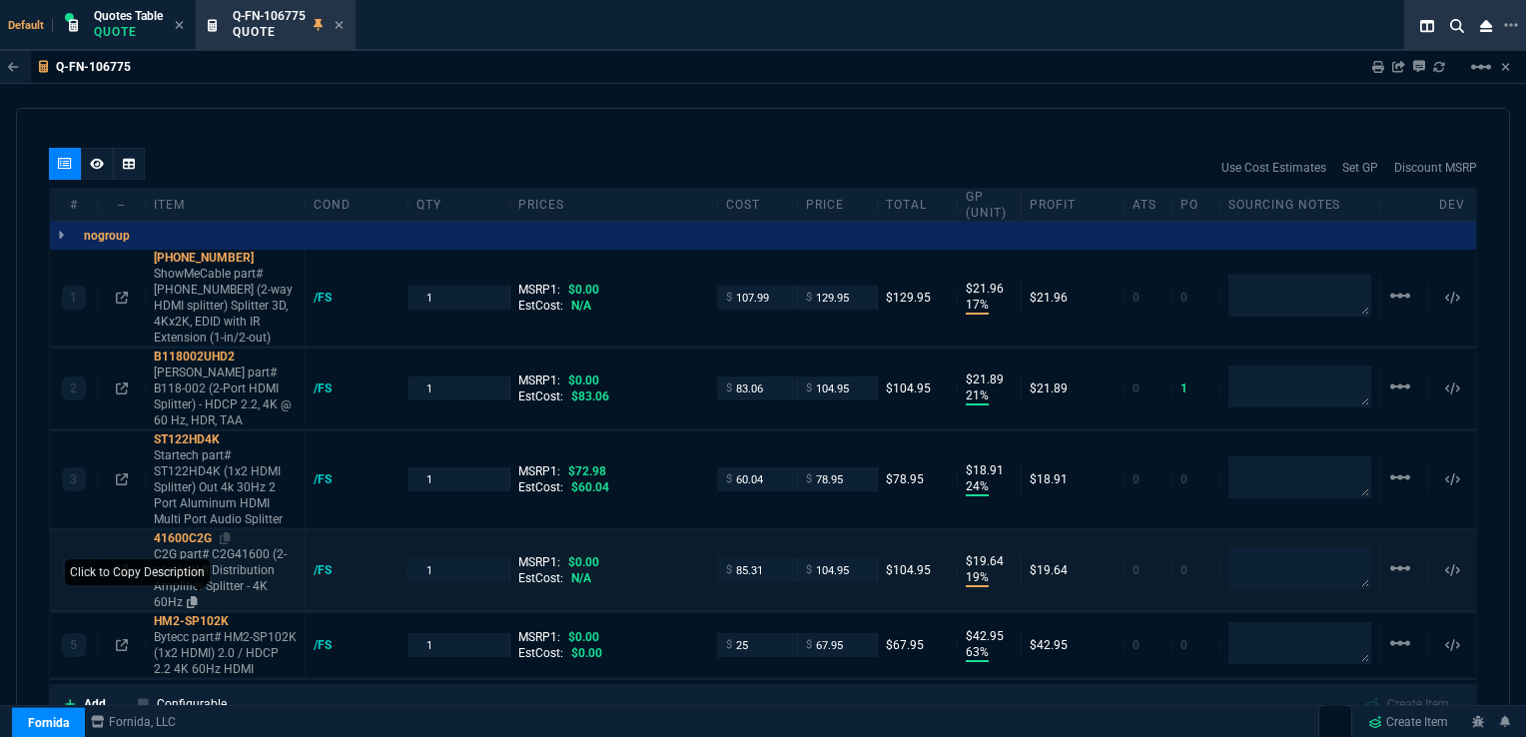
click at [193, 596] on icon at bounding box center [192, 602] width 11 height 12
click at [258, 663] on icon at bounding box center [263, 669] width 11 height 12
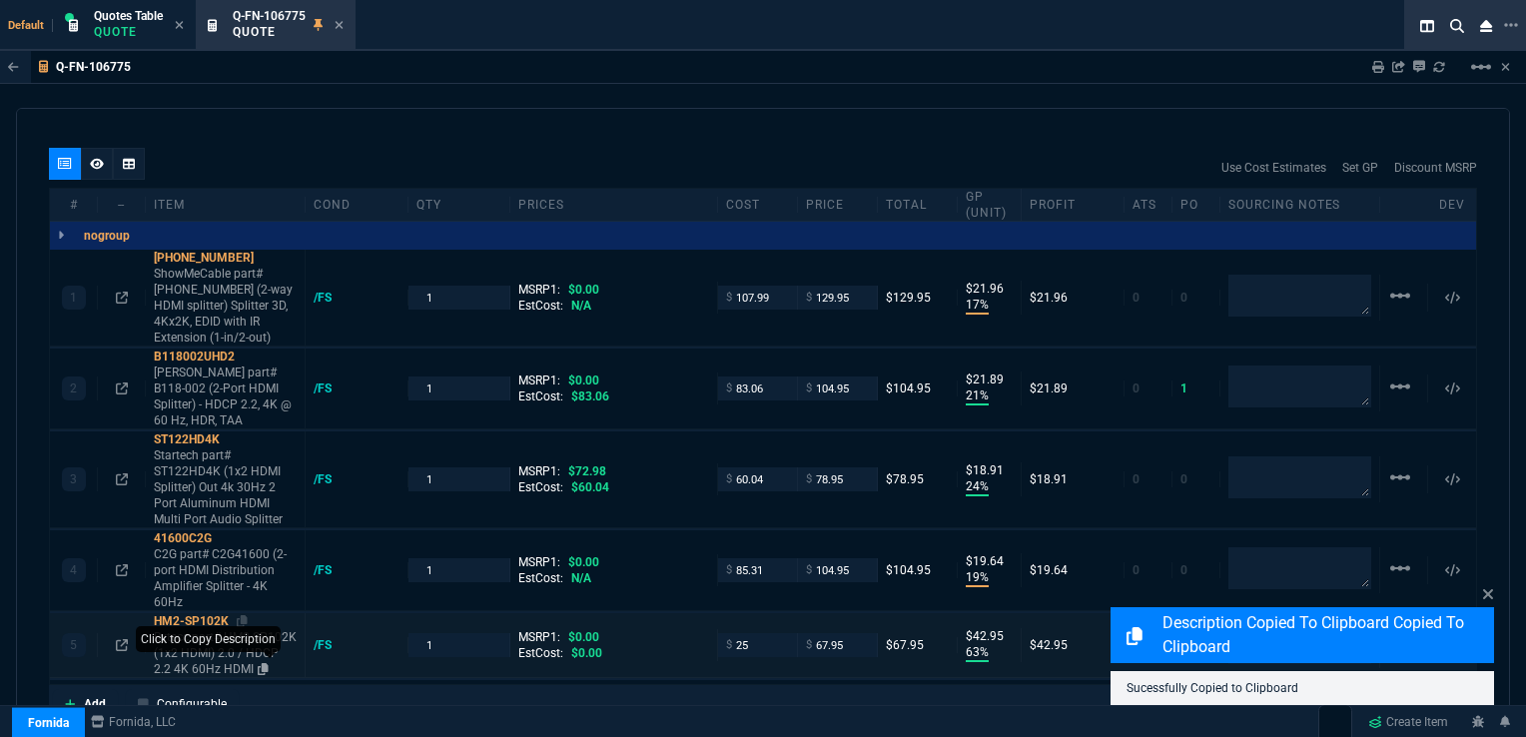
click at [258, 663] on icon at bounding box center [263, 669] width 11 height 12
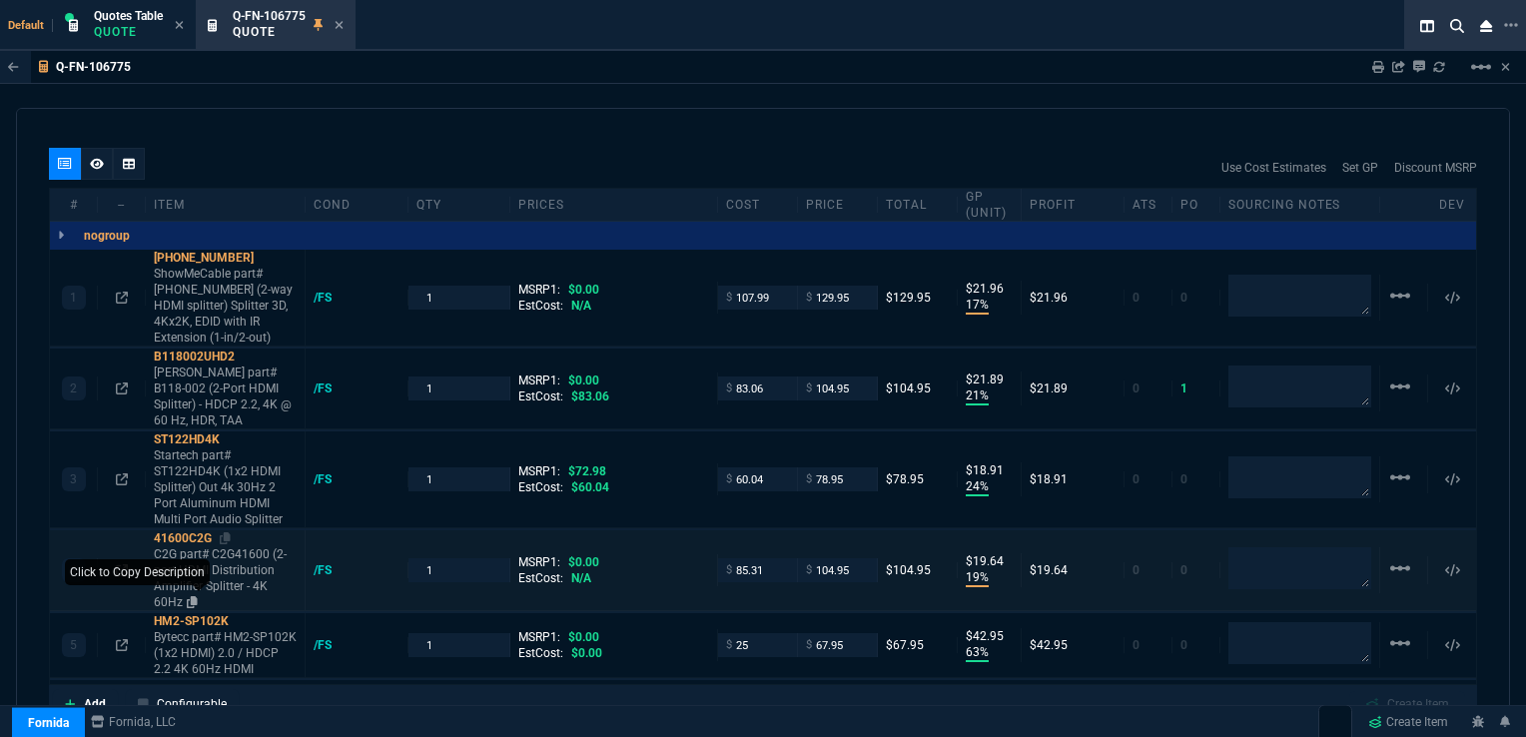
scroll to position [1436, 0]
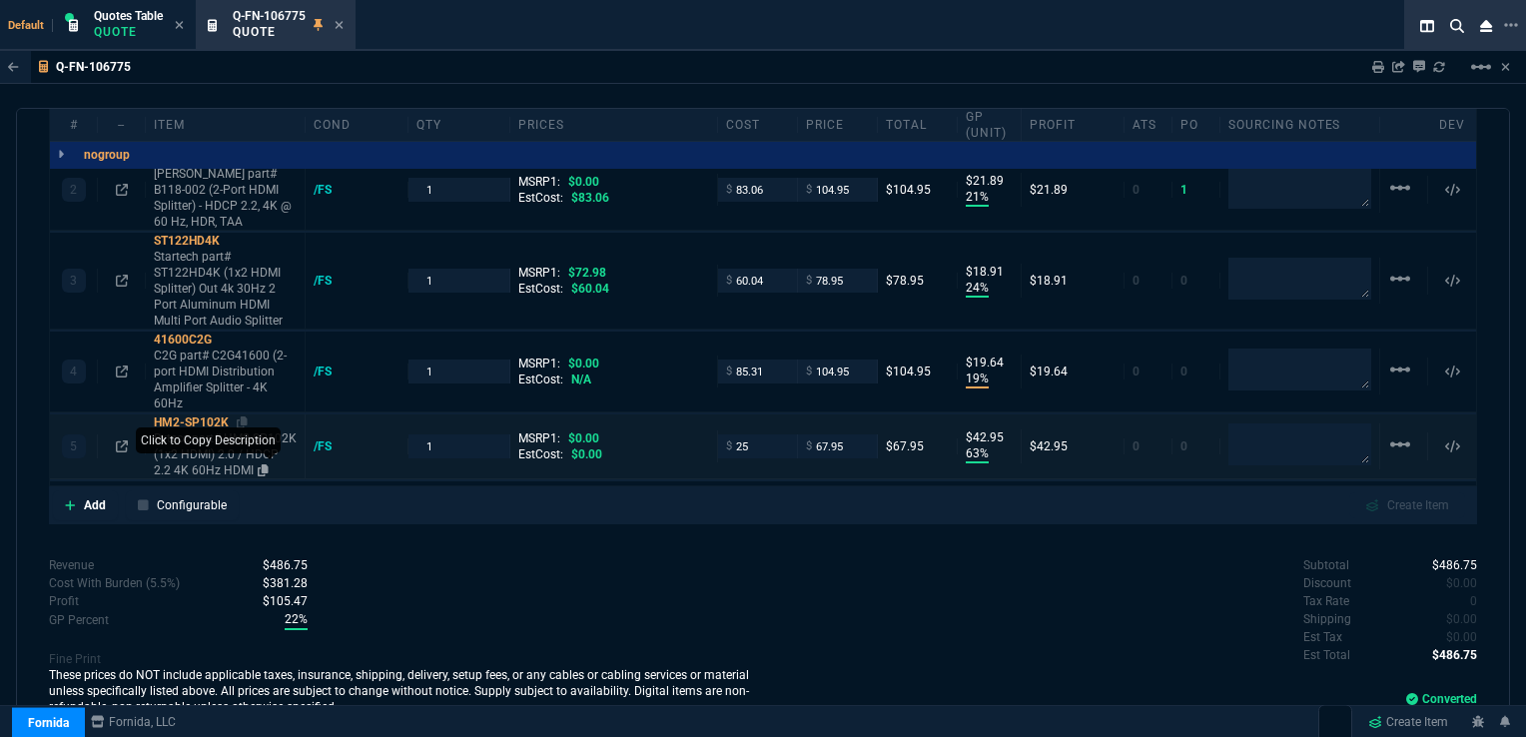
click at [258, 464] on icon at bounding box center [263, 470] width 11 height 12
click at [195, 398] on icon at bounding box center [192, 404] width 11 height 12
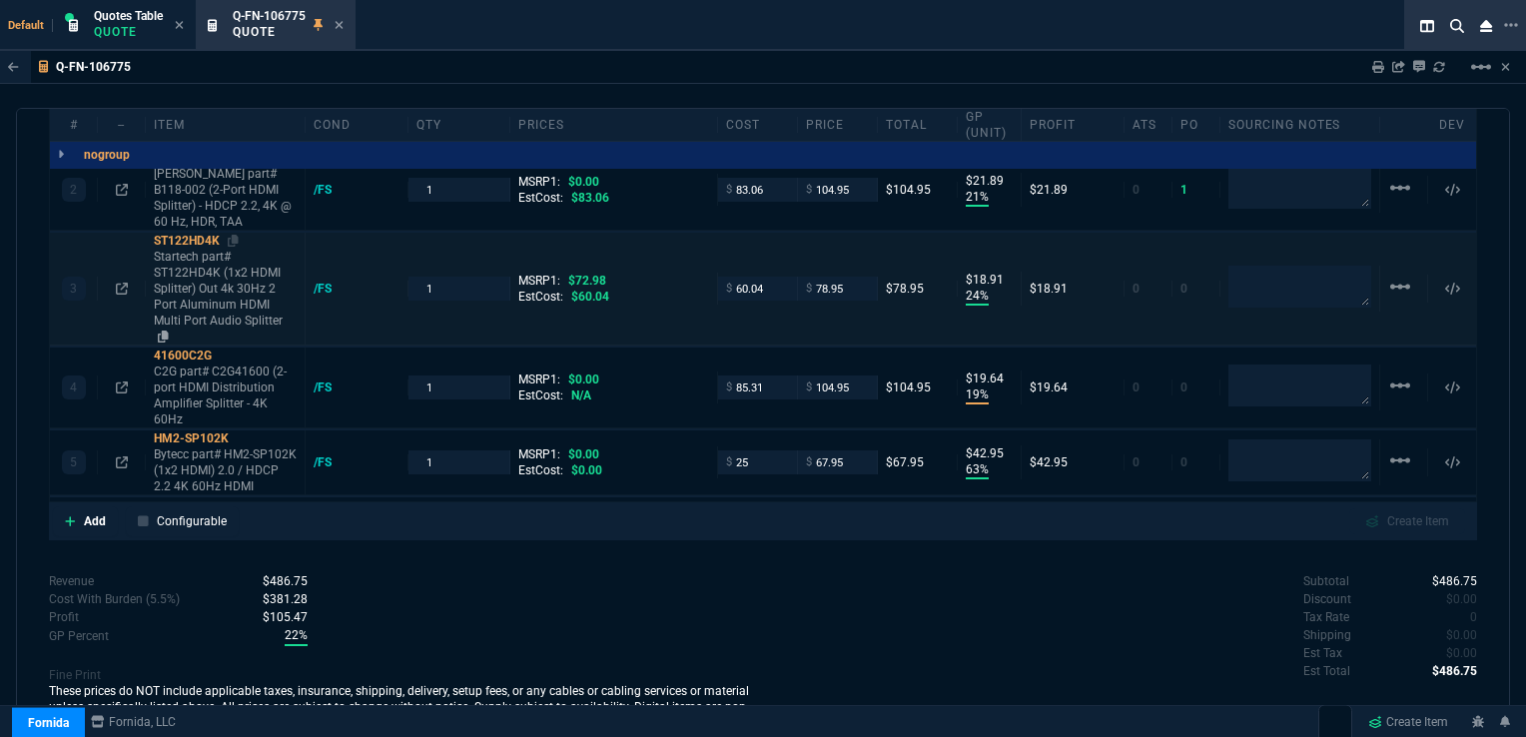
drag, startPoint x: 258, startPoint y: 297, endPoint x: 277, endPoint y: 297, distance: 19.0
click at [169, 331] on icon at bounding box center [163, 337] width 11 height 12
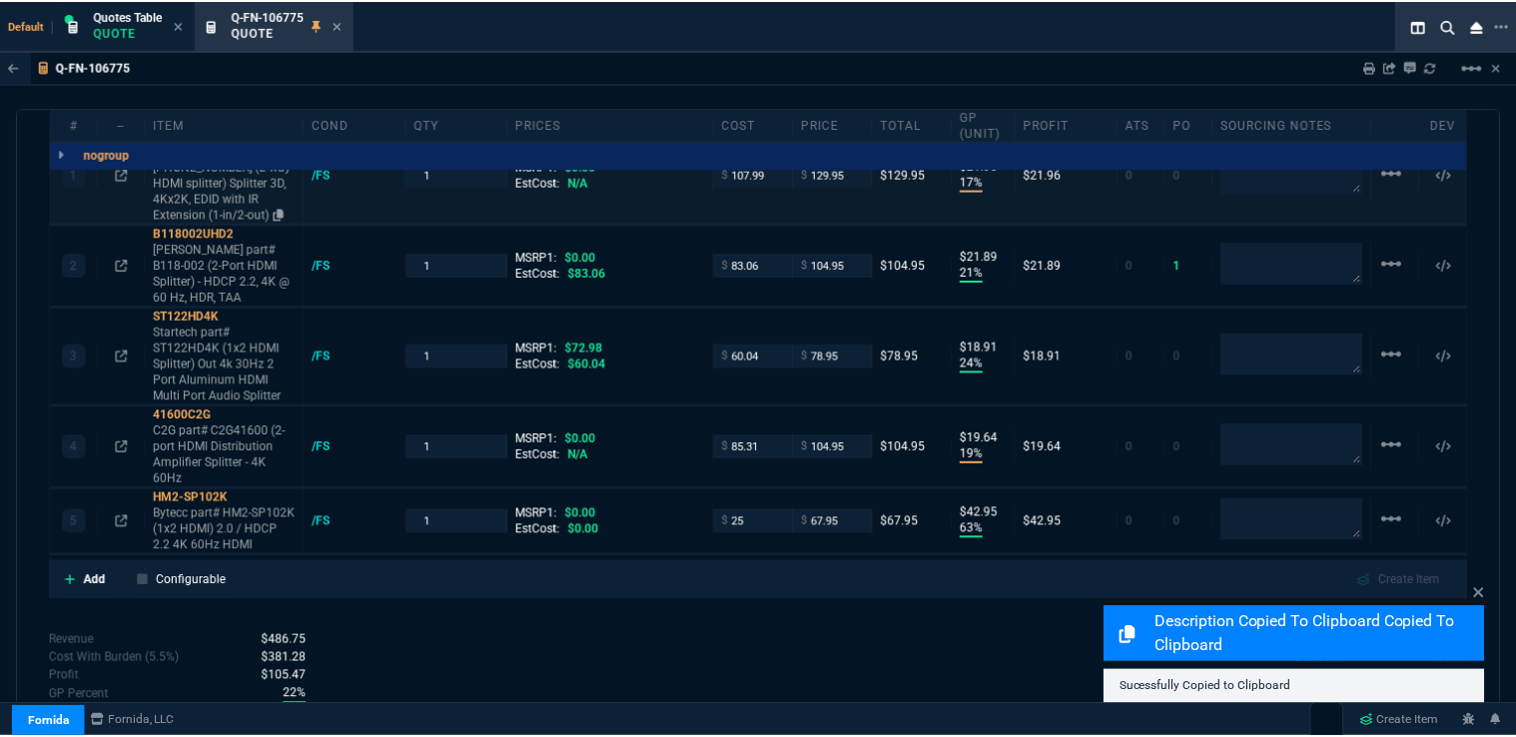
scroll to position [1237, 0]
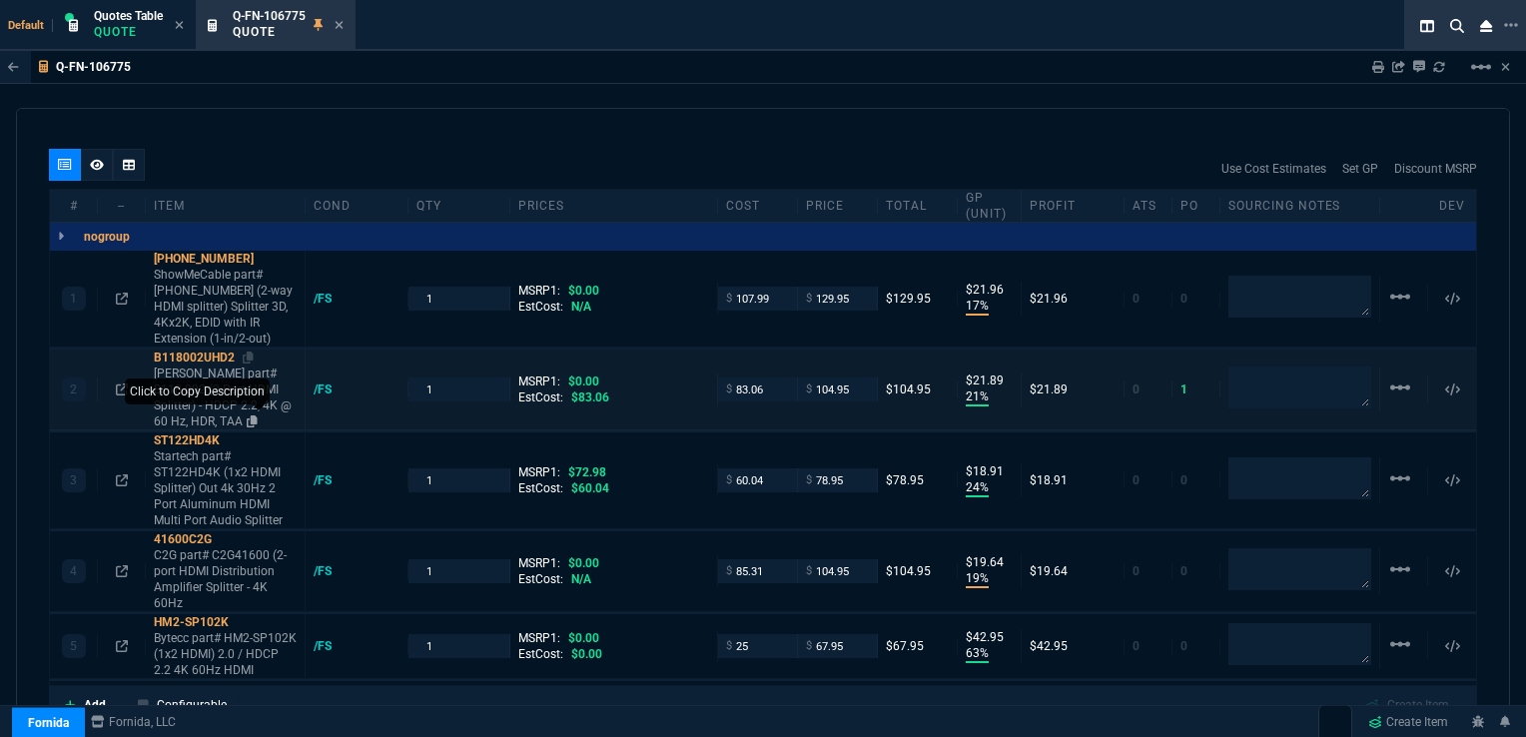
click at [247, 416] on icon at bounding box center [252, 422] width 11 height 12
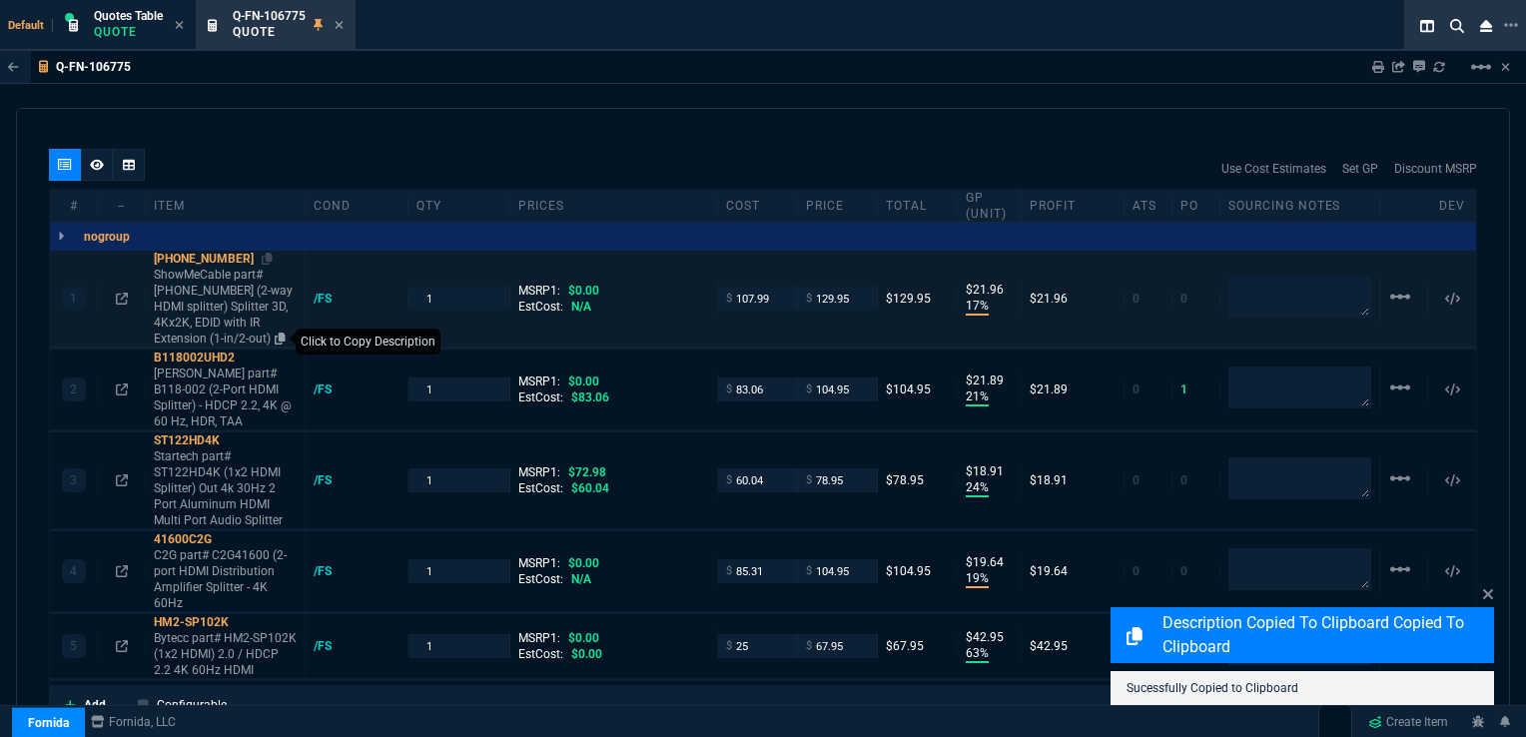
click at [275, 333] on icon at bounding box center [280, 339] width 11 height 12
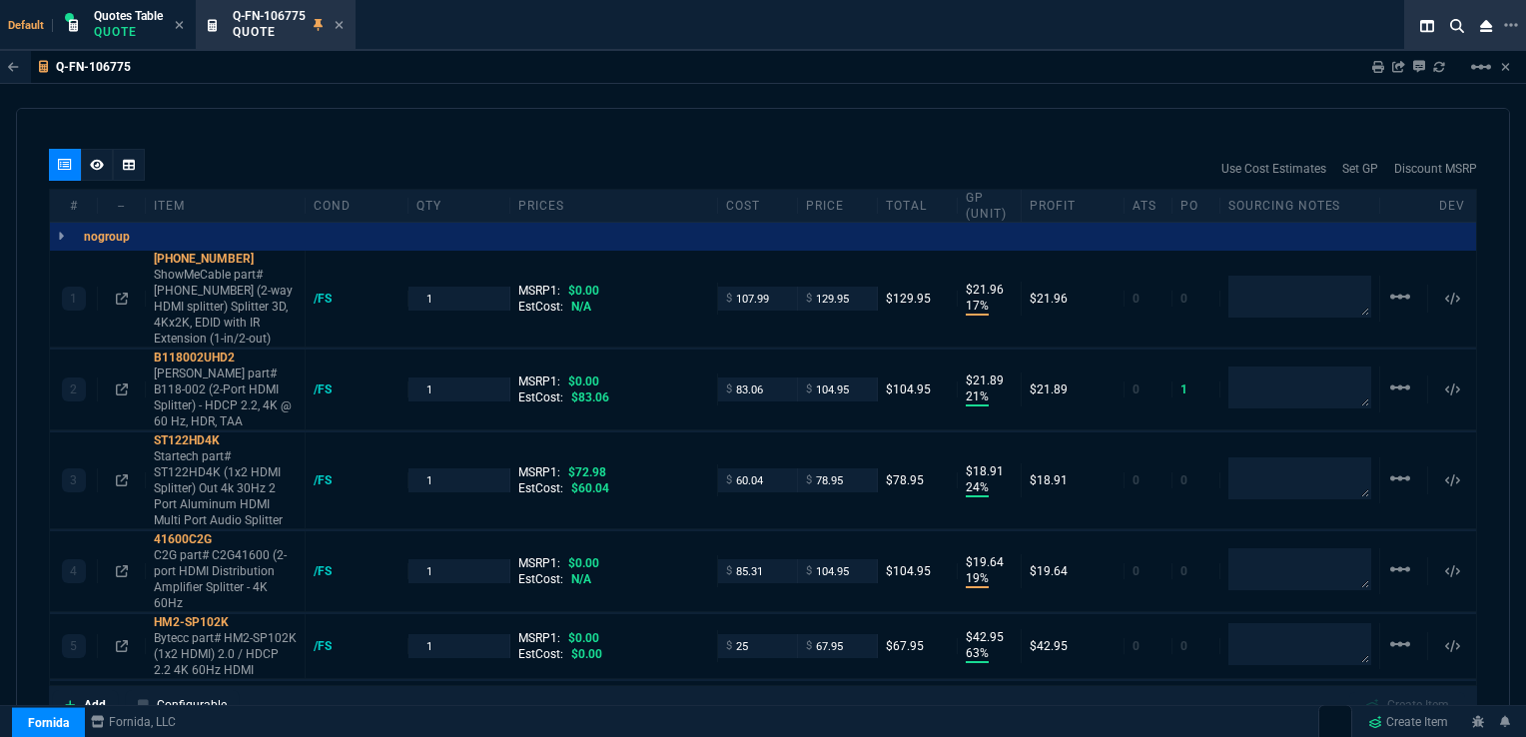
click at [879, 128] on div "quote Q-FN-106775 converted Fornida, LLC [STREET_ADDRESS] Details Number Q-FN-1…" at bounding box center [763, 421] width 1494 height 626
click at [343, 28] on icon at bounding box center [339, 25] width 9 height 12
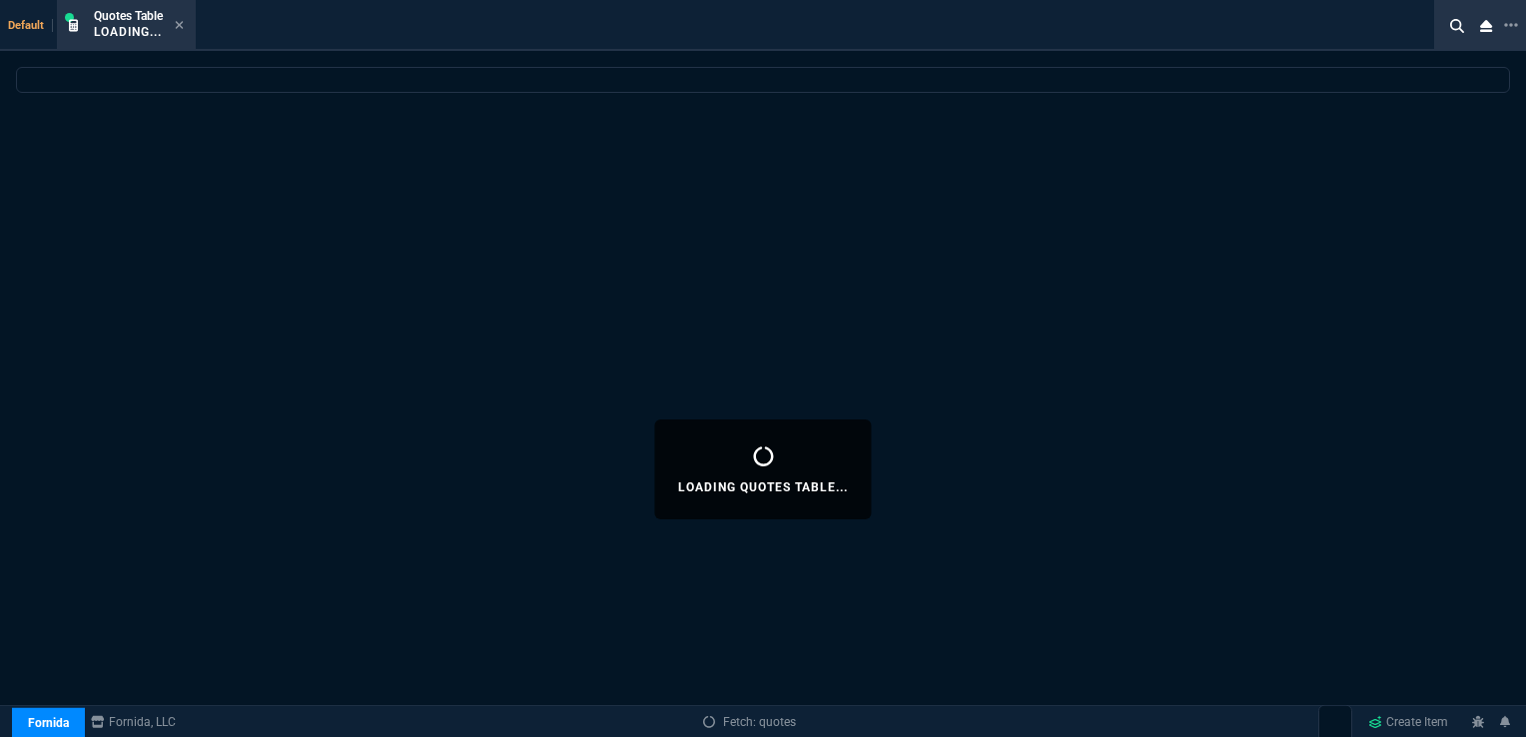
select select
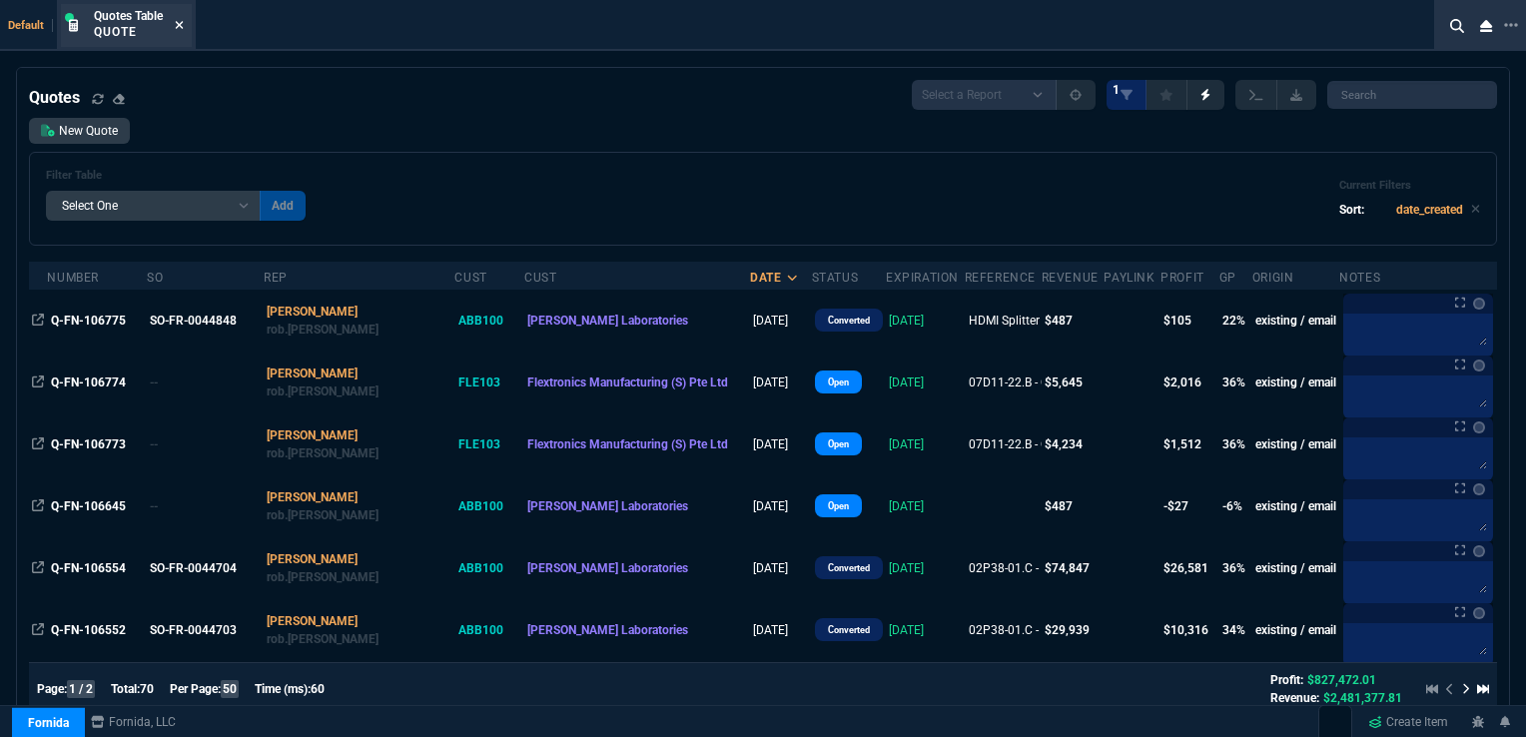
click at [184, 26] on icon at bounding box center [179, 25] width 9 height 12
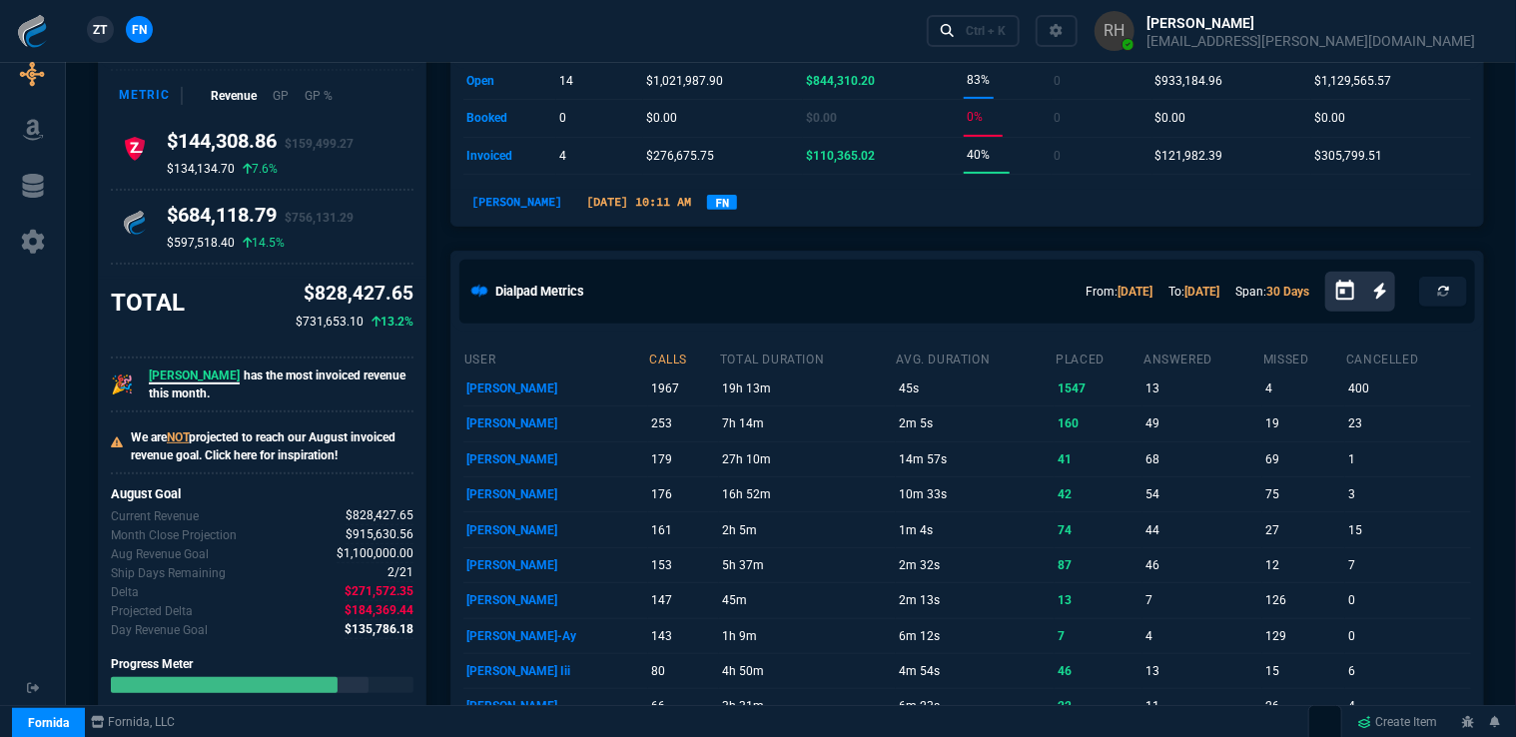
scroll to position [0, 0]
